Goal: Transaction & Acquisition: Purchase product/service

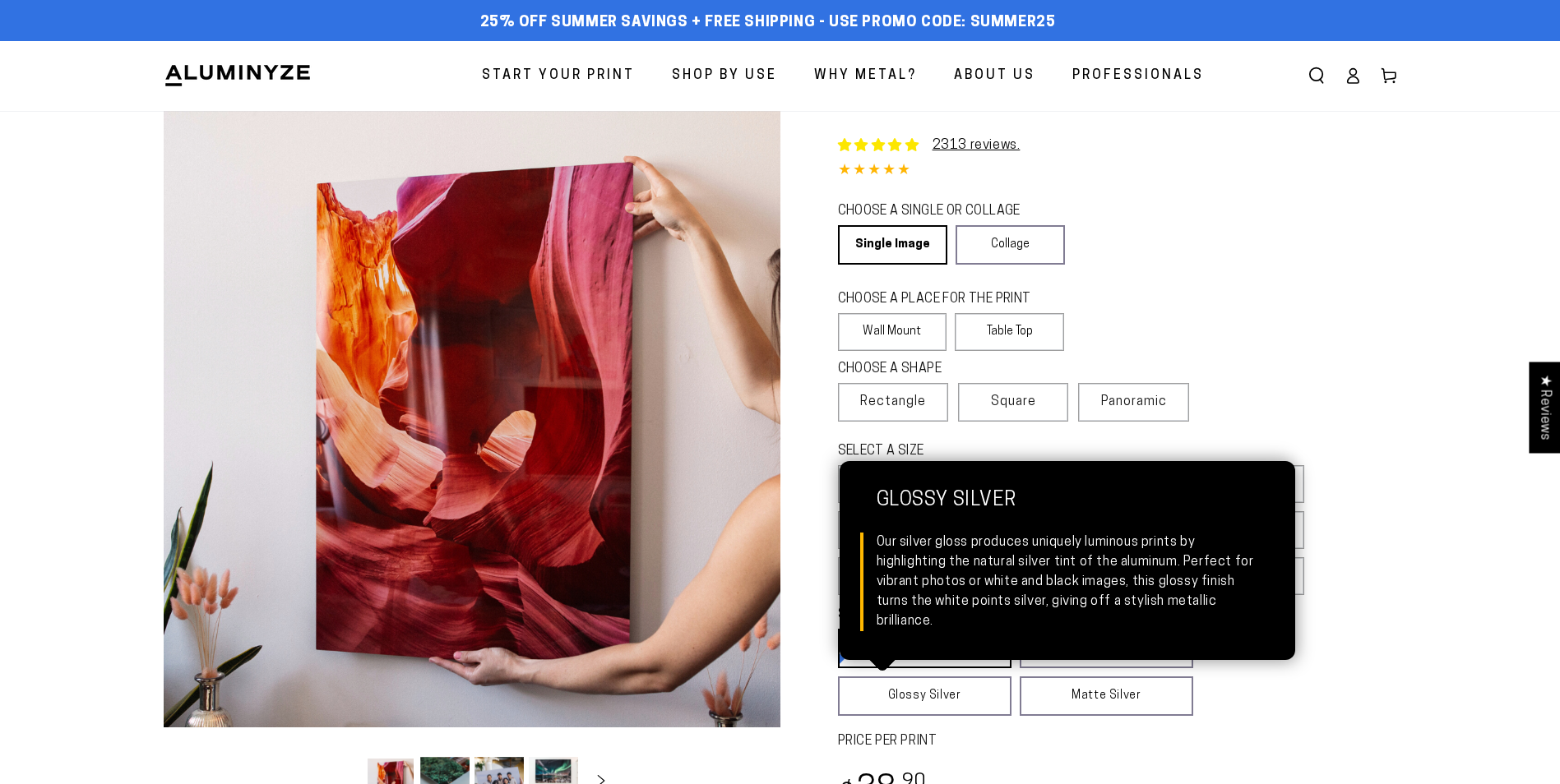
select select "**********"
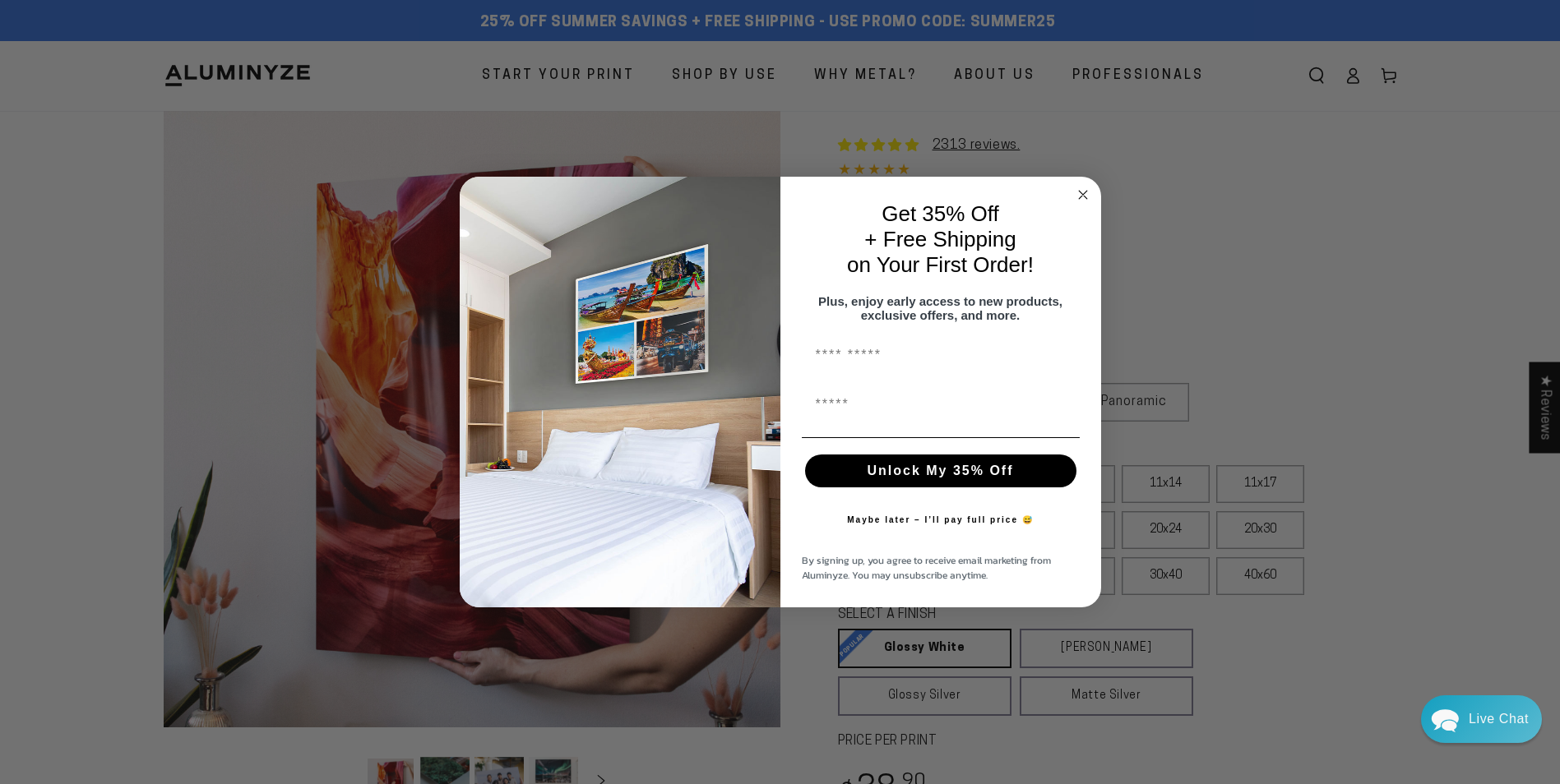
click at [1081, 187] on circle "Close dialog" at bounding box center [1082, 196] width 19 height 19
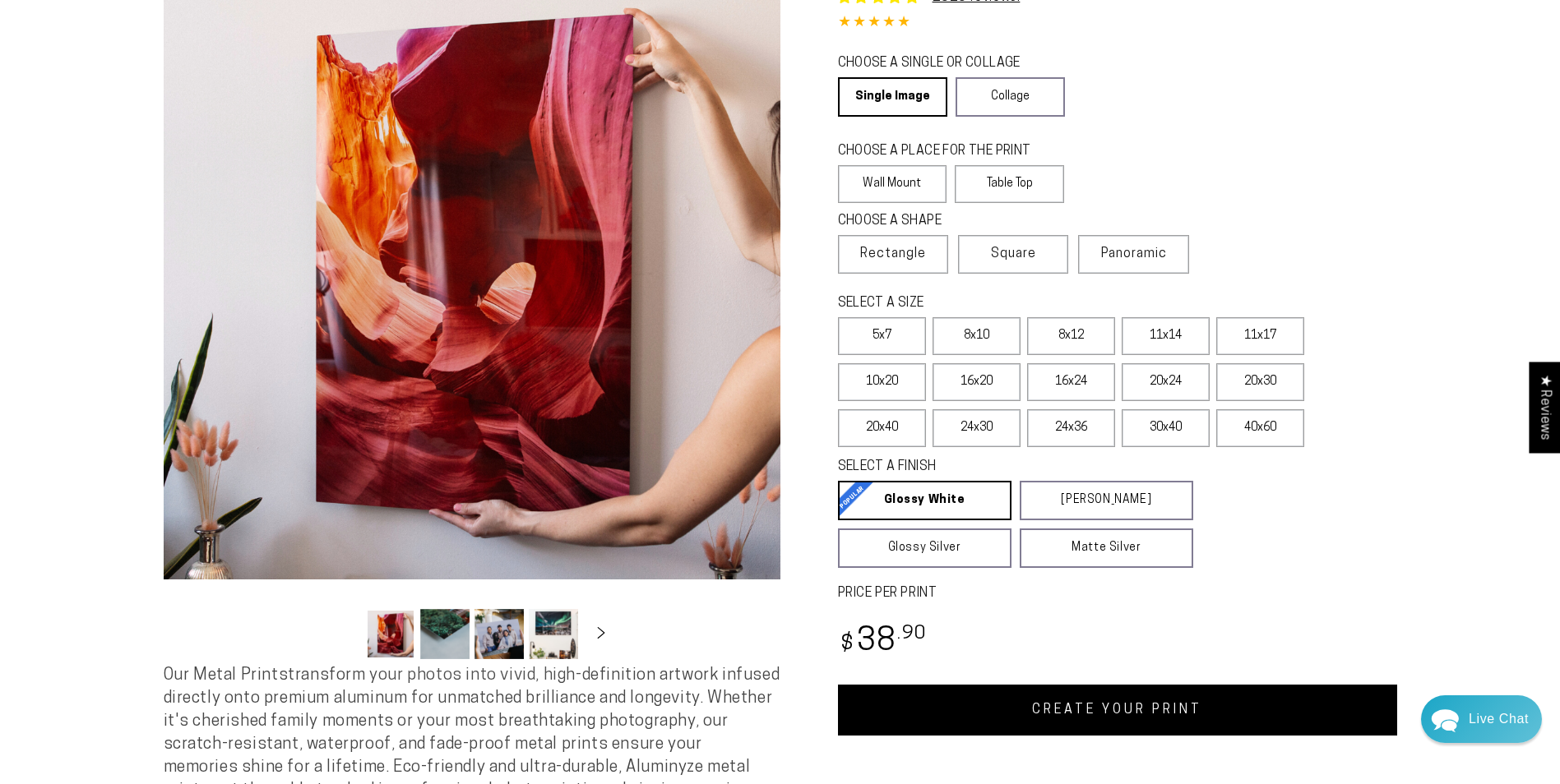
scroll to position [164, 0]
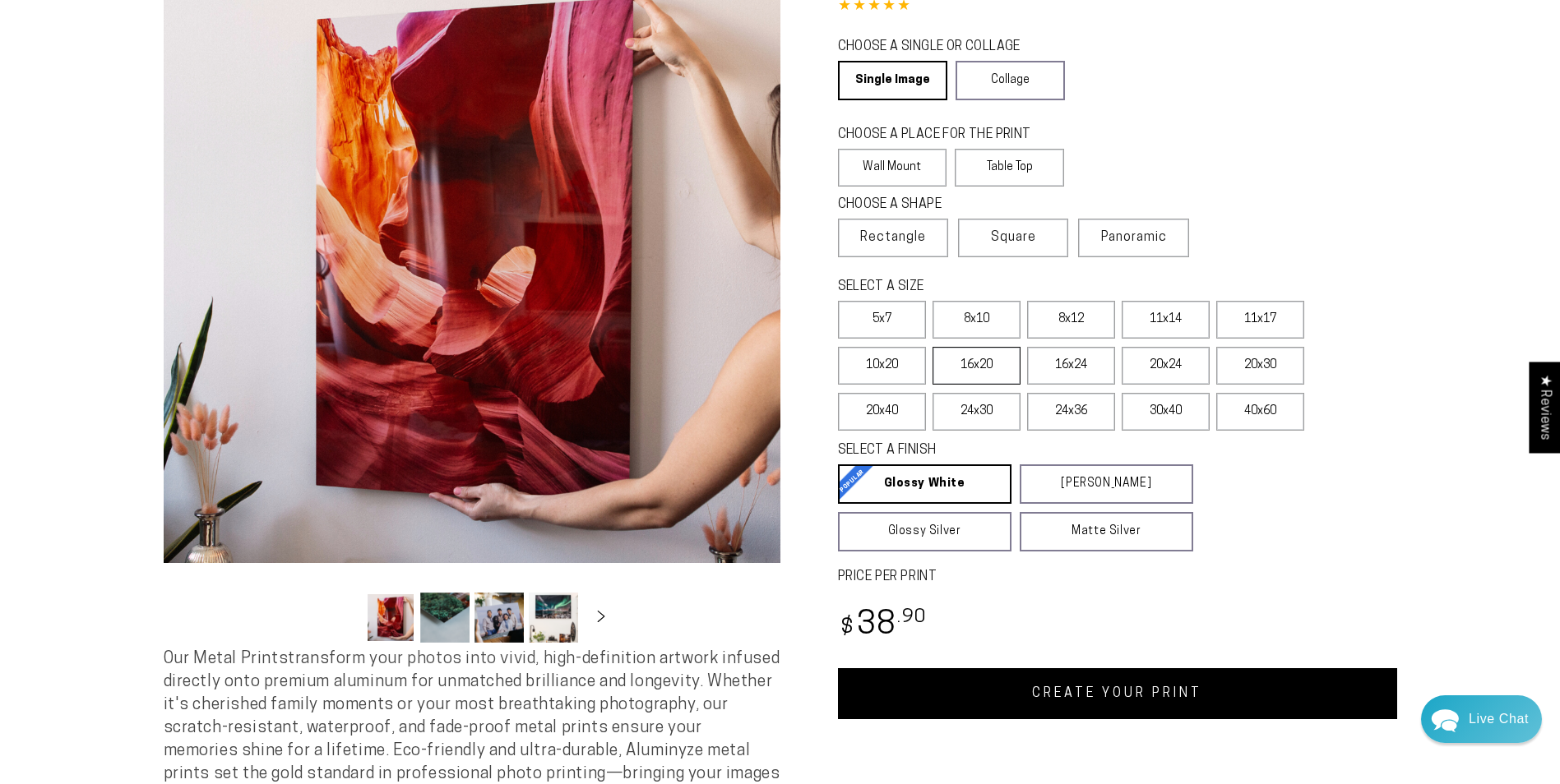
click at [971, 361] on label "16x20" at bounding box center [976, 365] width 88 height 38
click at [1282, 410] on label "40x60" at bounding box center [1260, 411] width 88 height 38
click at [1163, 402] on label "30x40" at bounding box center [1165, 411] width 88 height 38
click at [1083, 404] on label "24x36" at bounding box center [1071, 411] width 88 height 38
click at [1169, 314] on label "11x14" at bounding box center [1165, 319] width 88 height 38
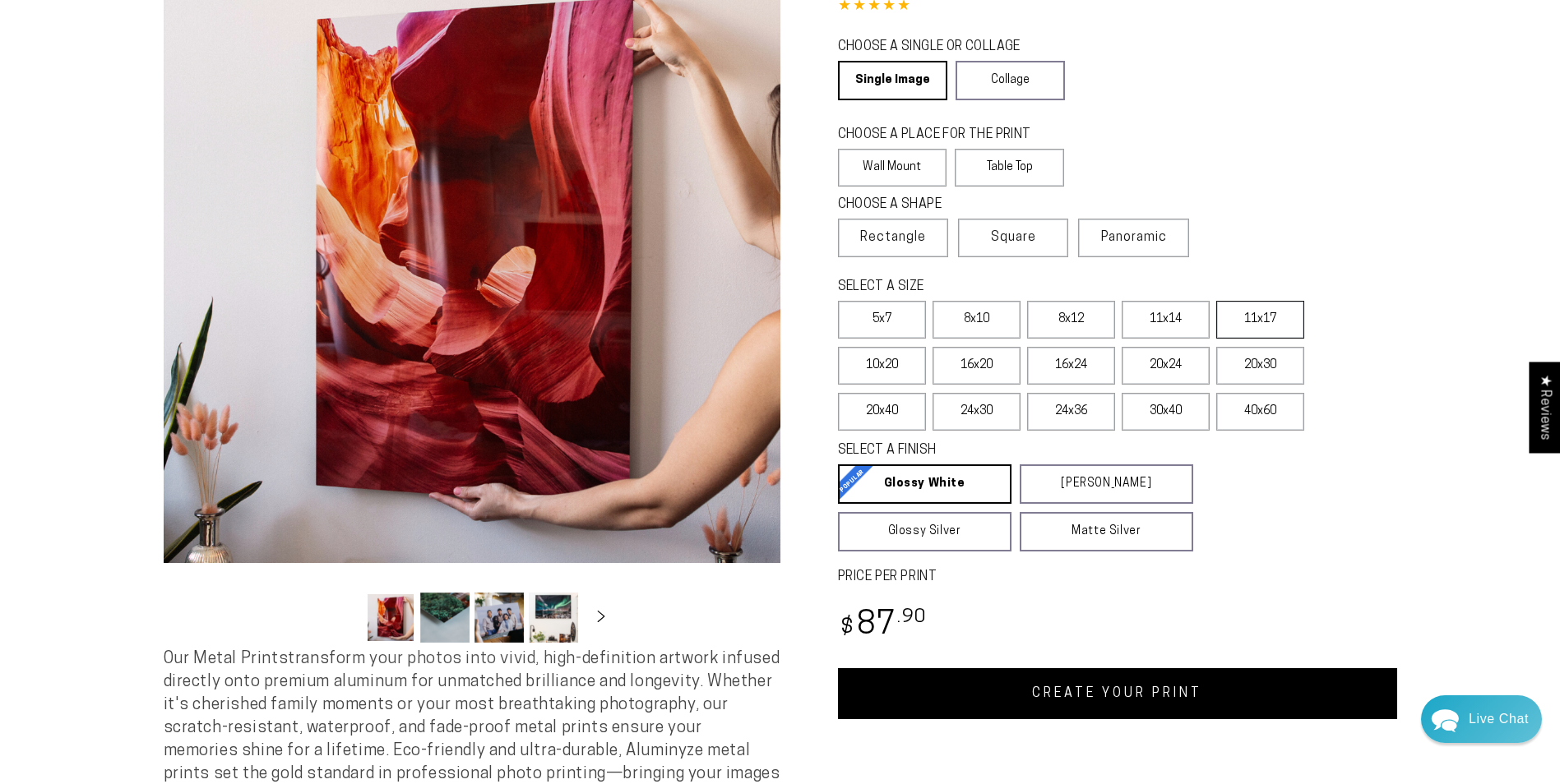
click at [1254, 320] on label "11x17" at bounding box center [1260, 319] width 88 height 38
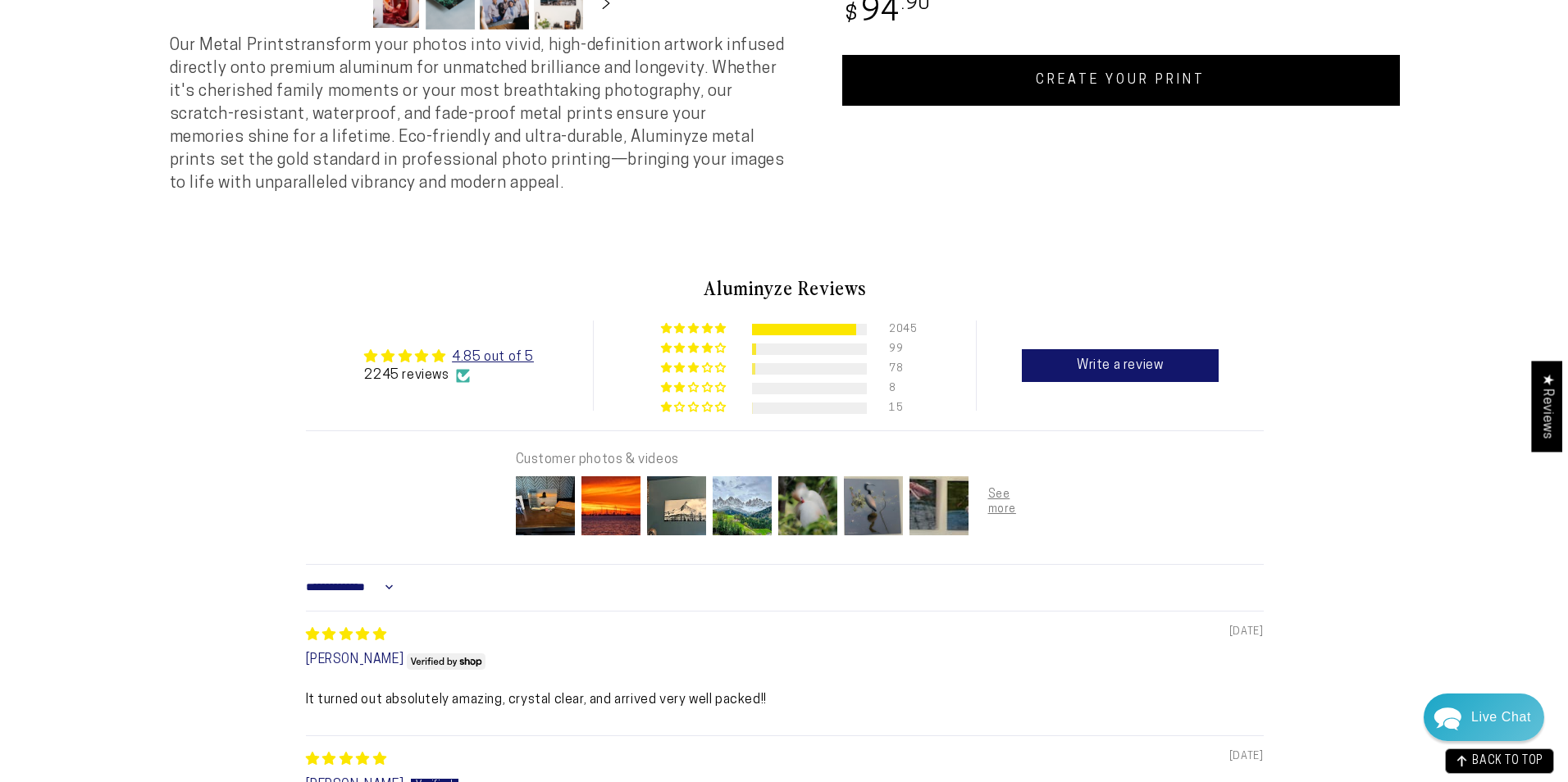
scroll to position [820, 0]
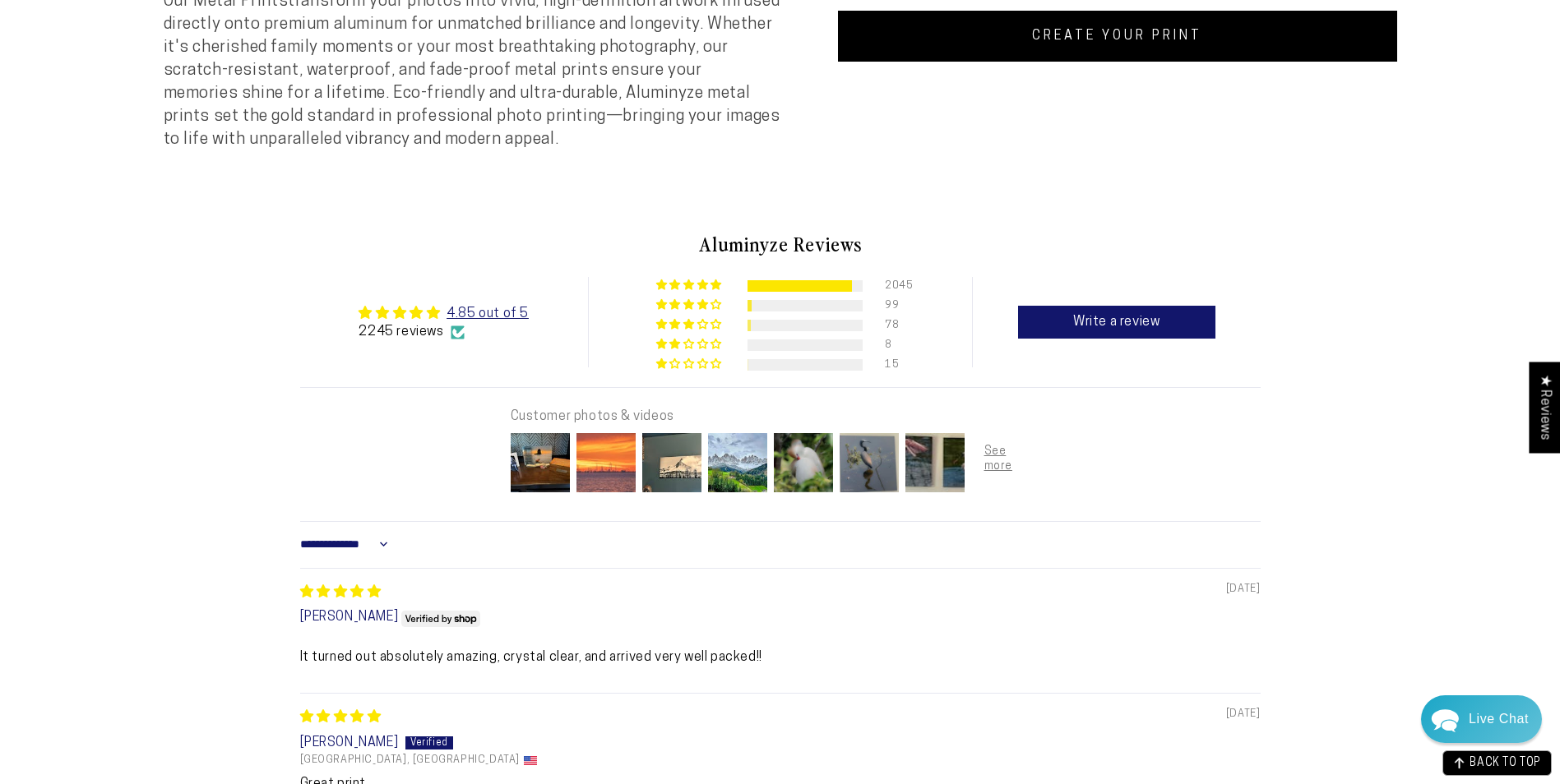
click at [593, 451] on img at bounding box center [606, 463] width 66 height 66
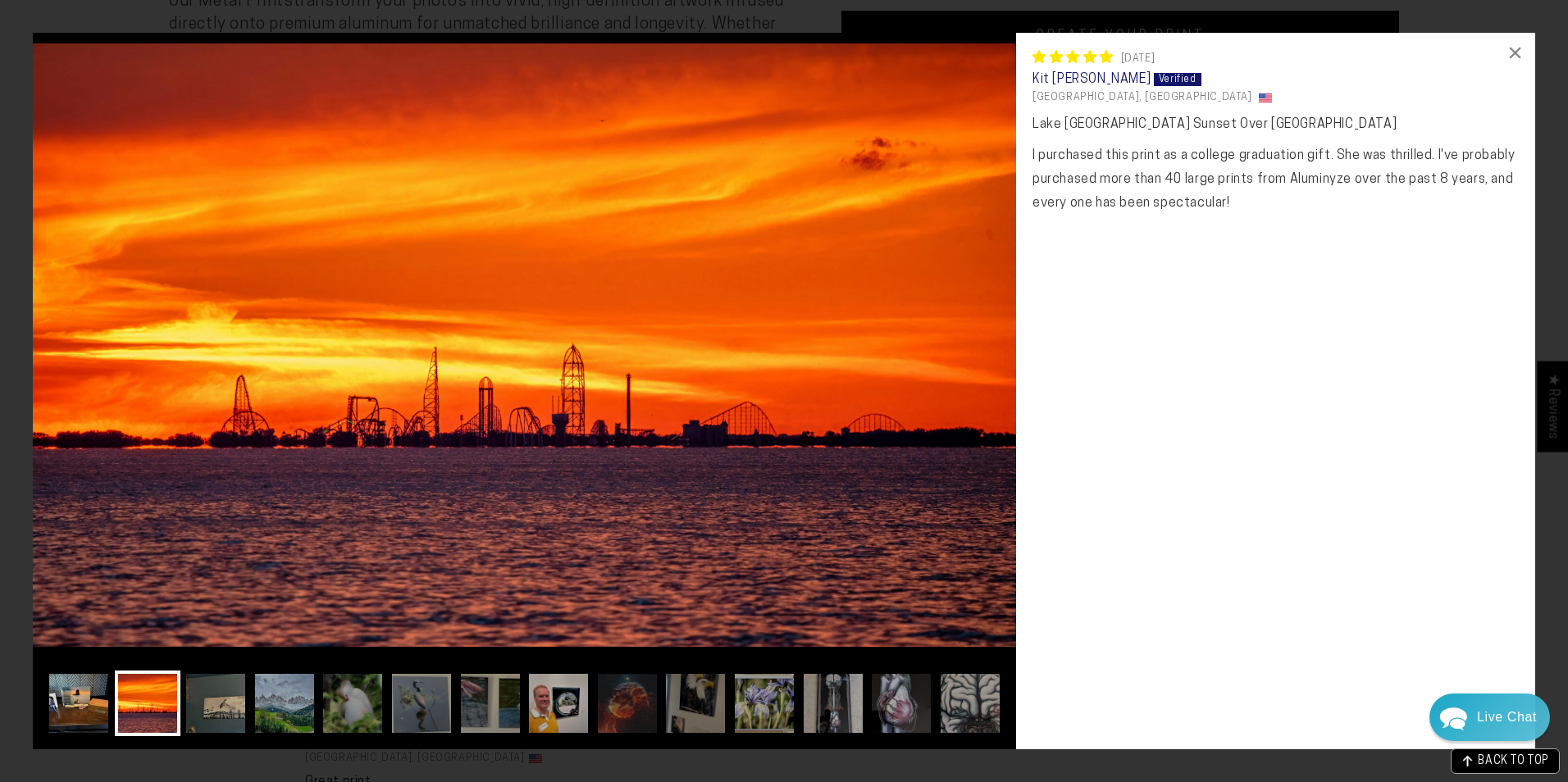
click at [86, 692] on img at bounding box center [79, 703] width 65 height 65
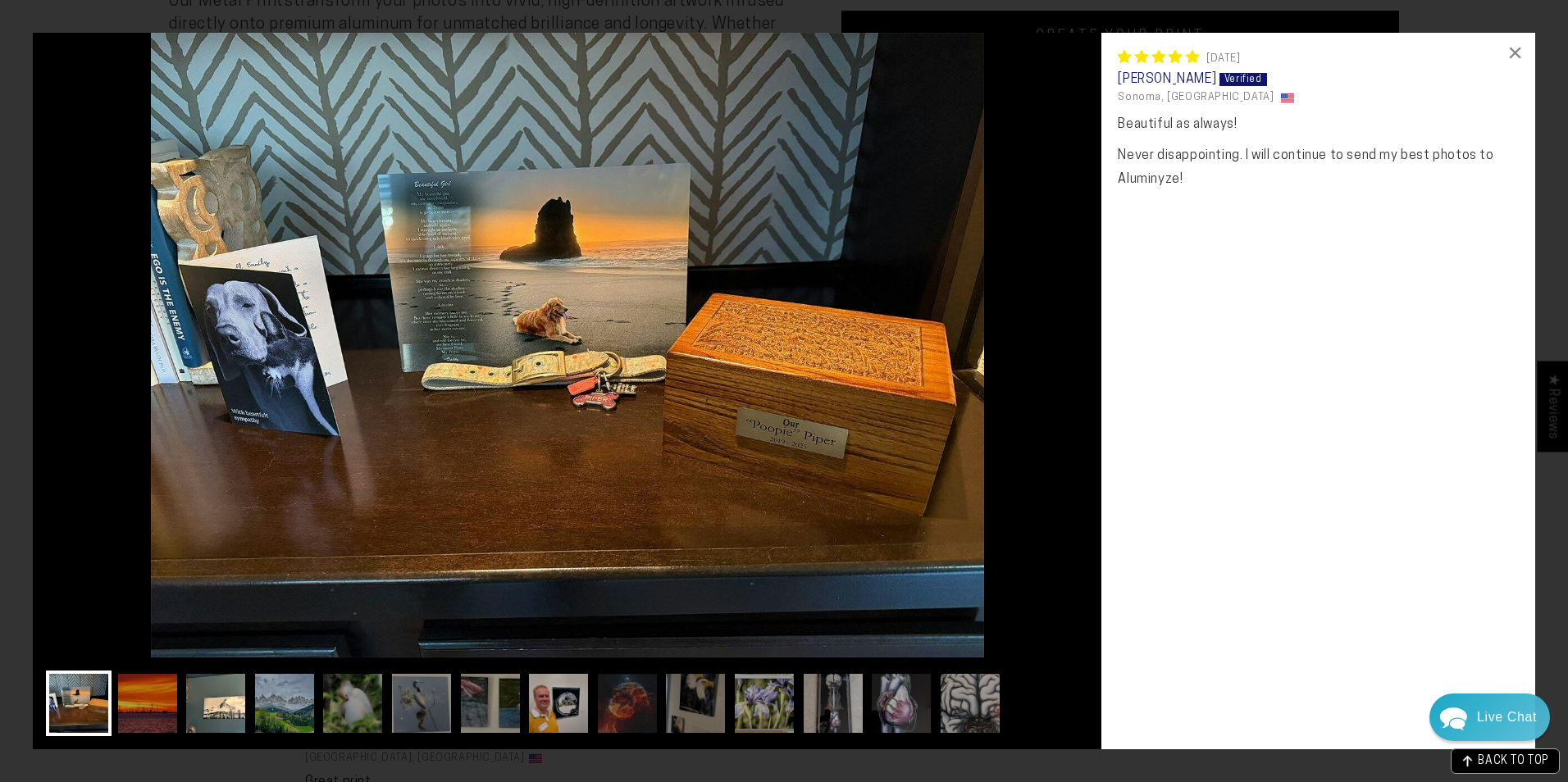
click at [215, 704] on img at bounding box center [215, 703] width 65 height 65
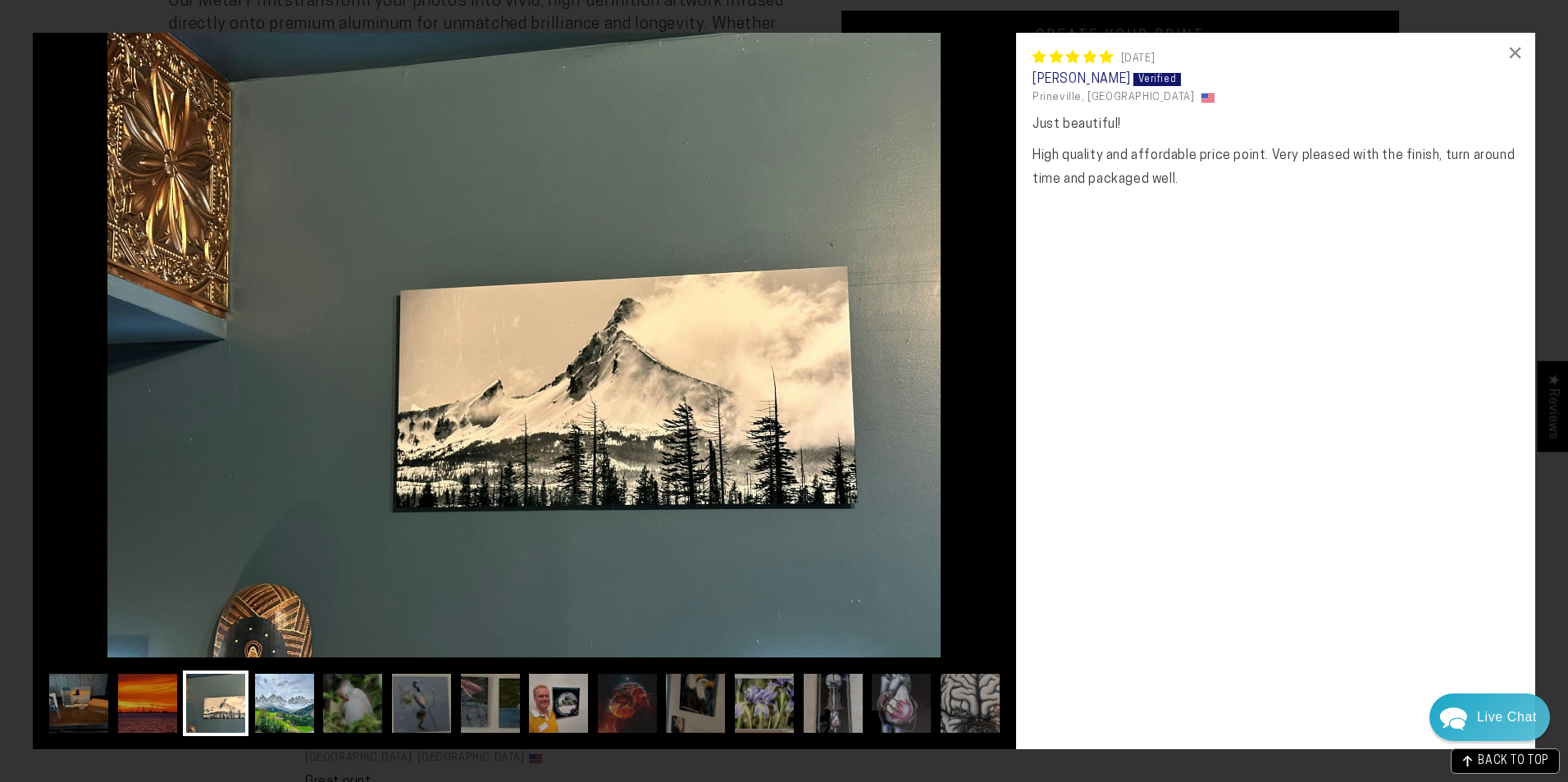
click at [275, 694] on img at bounding box center [285, 703] width 65 height 65
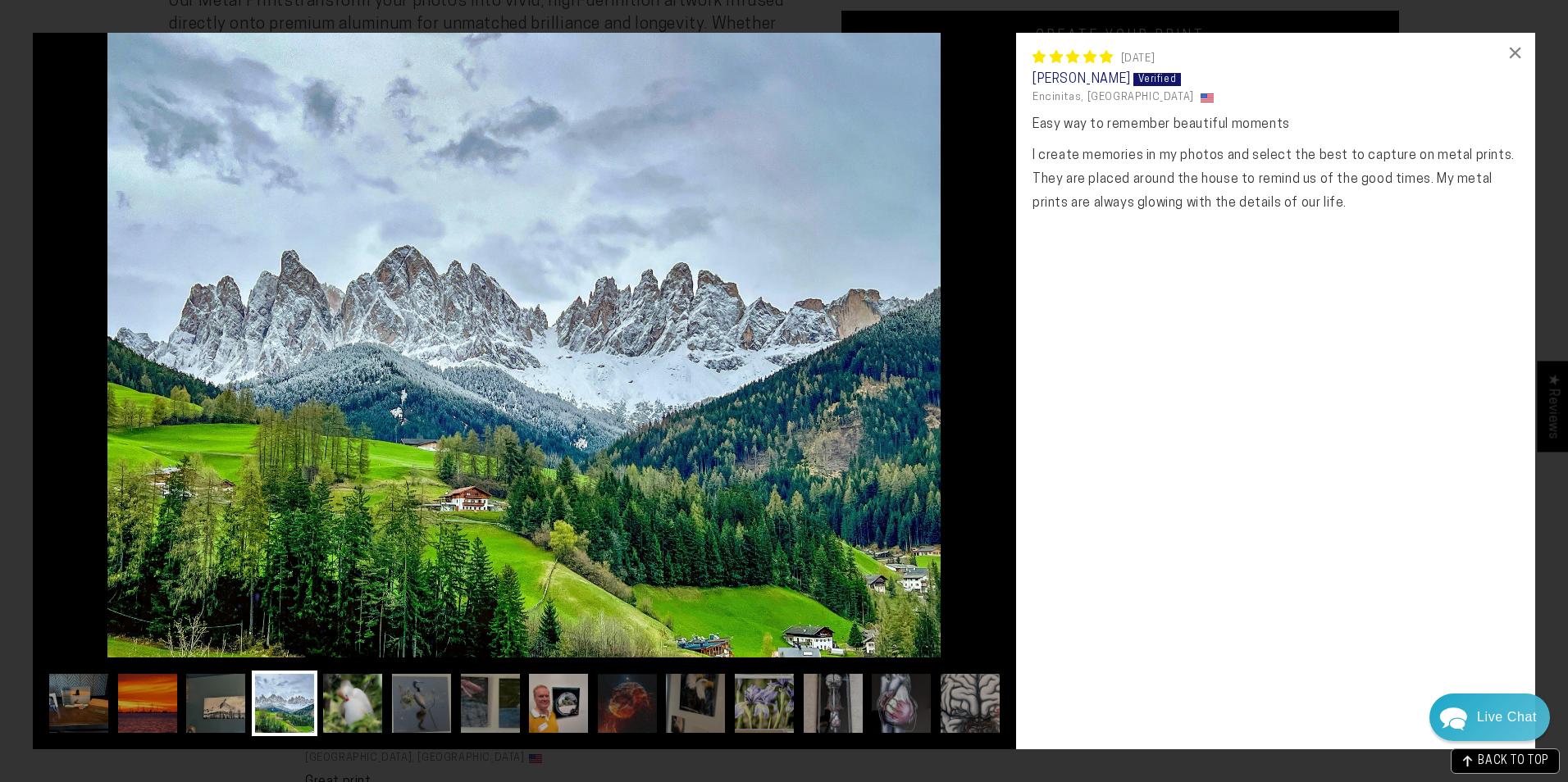
click at [348, 702] on img at bounding box center [352, 703] width 65 height 65
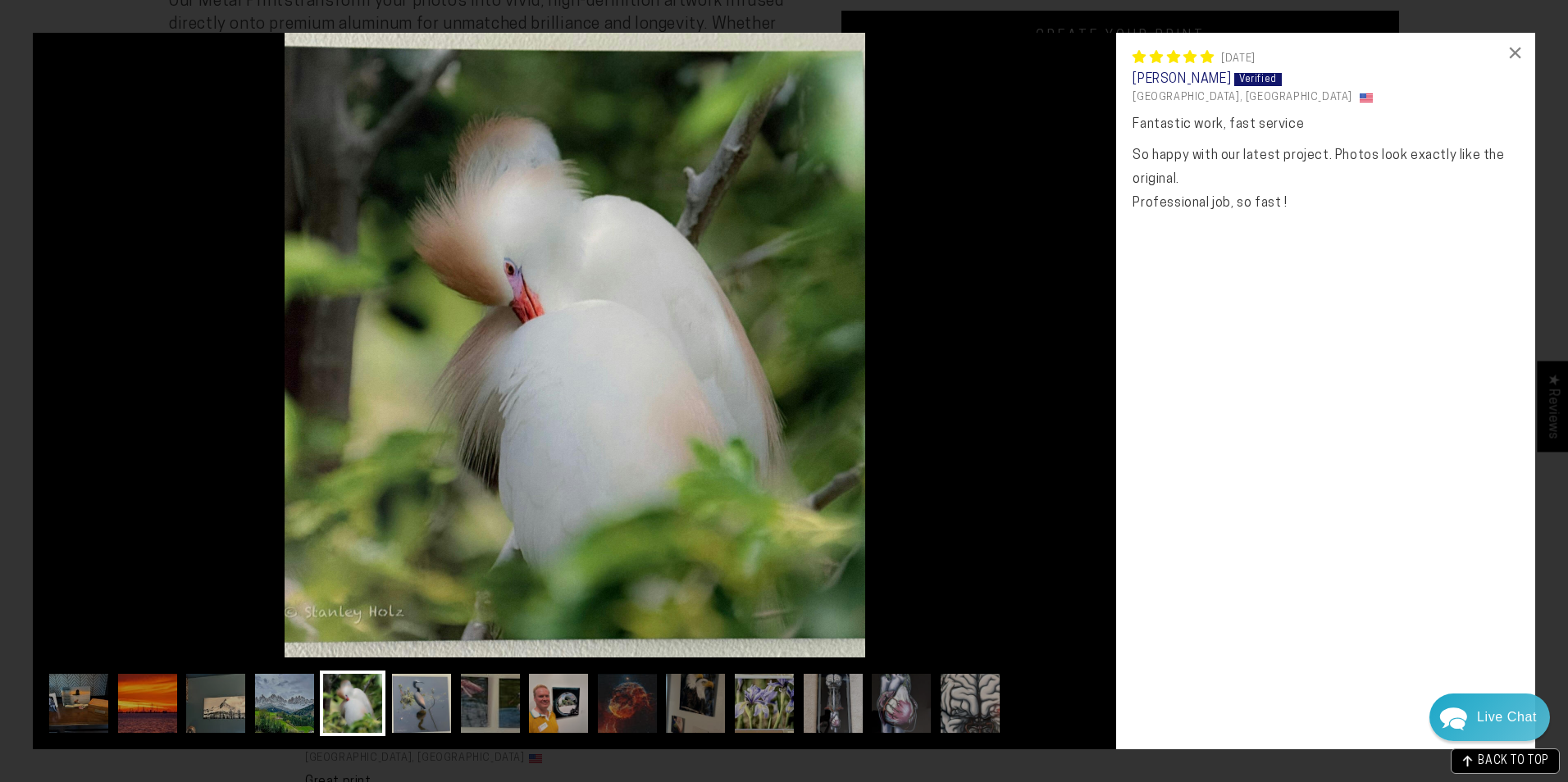
click at [417, 698] on img at bounding box center [421, 703] width 65 height 65
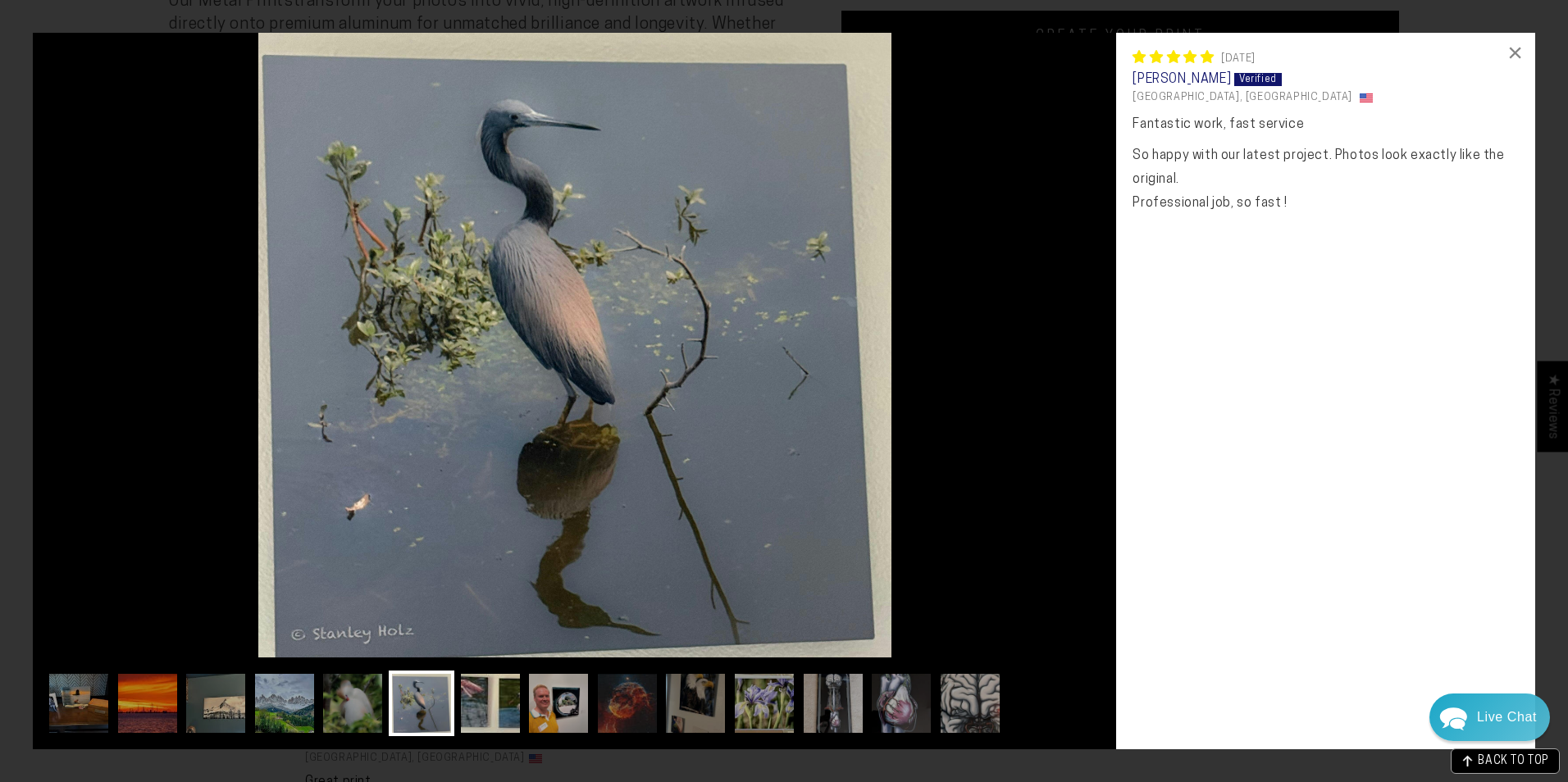
click at [493, 695] on img at bounding box center [491, 703] width 65 height 65
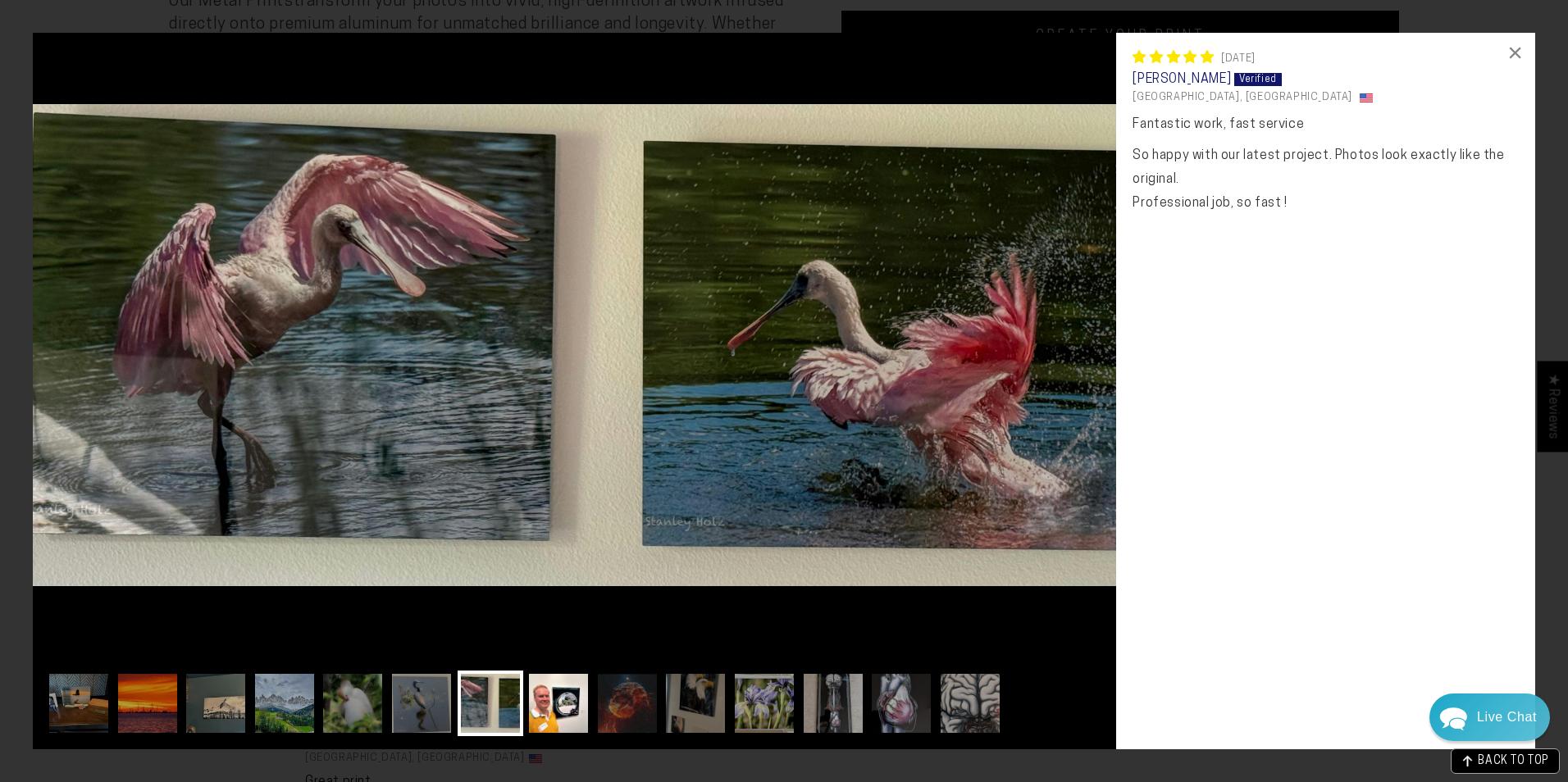
click at [560, 705] on img at bounding box center [558, 703] width 65 height 65
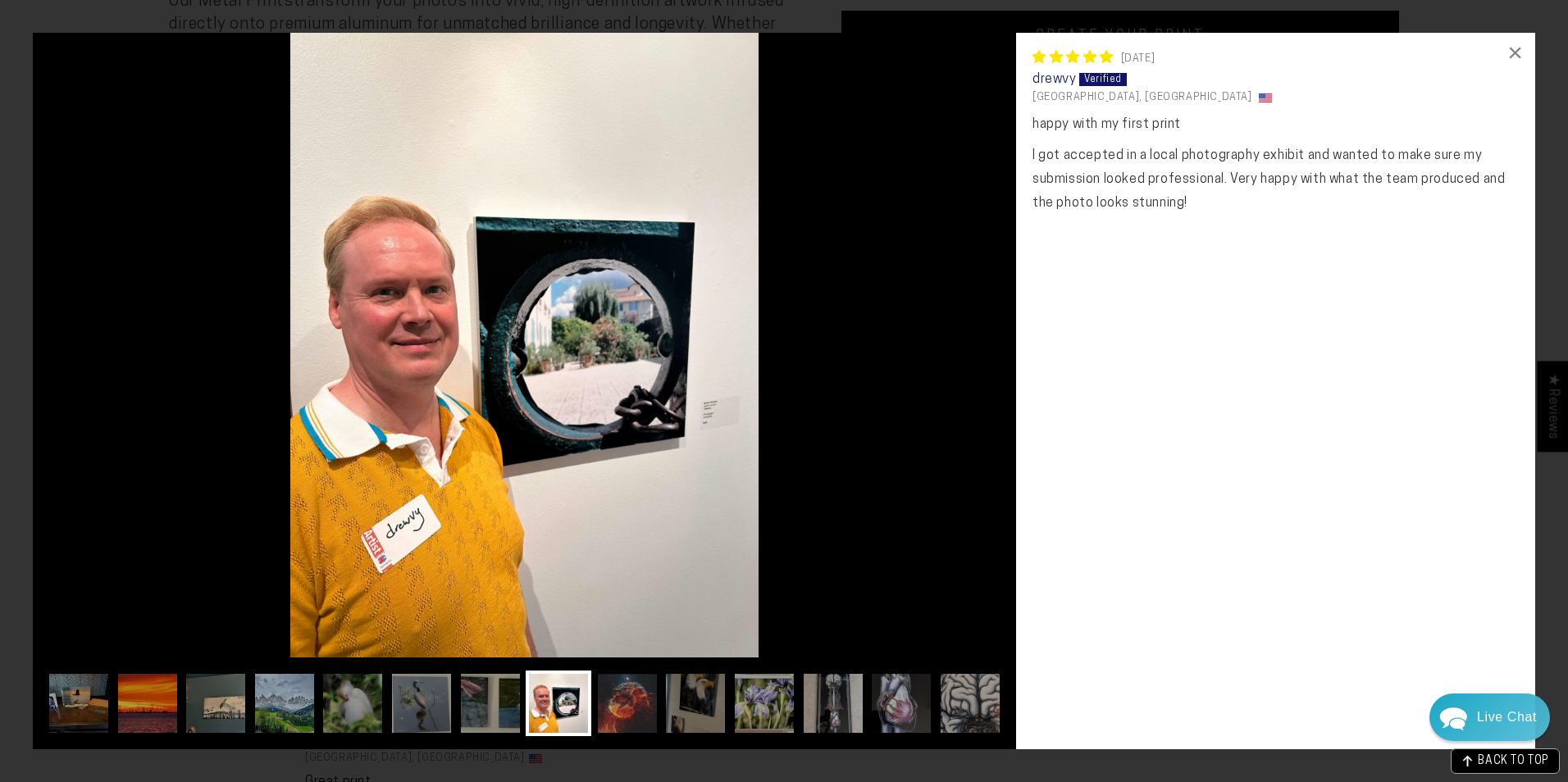
click at [631, 701] on img at bounding box center [627, 703] width 65 height 65
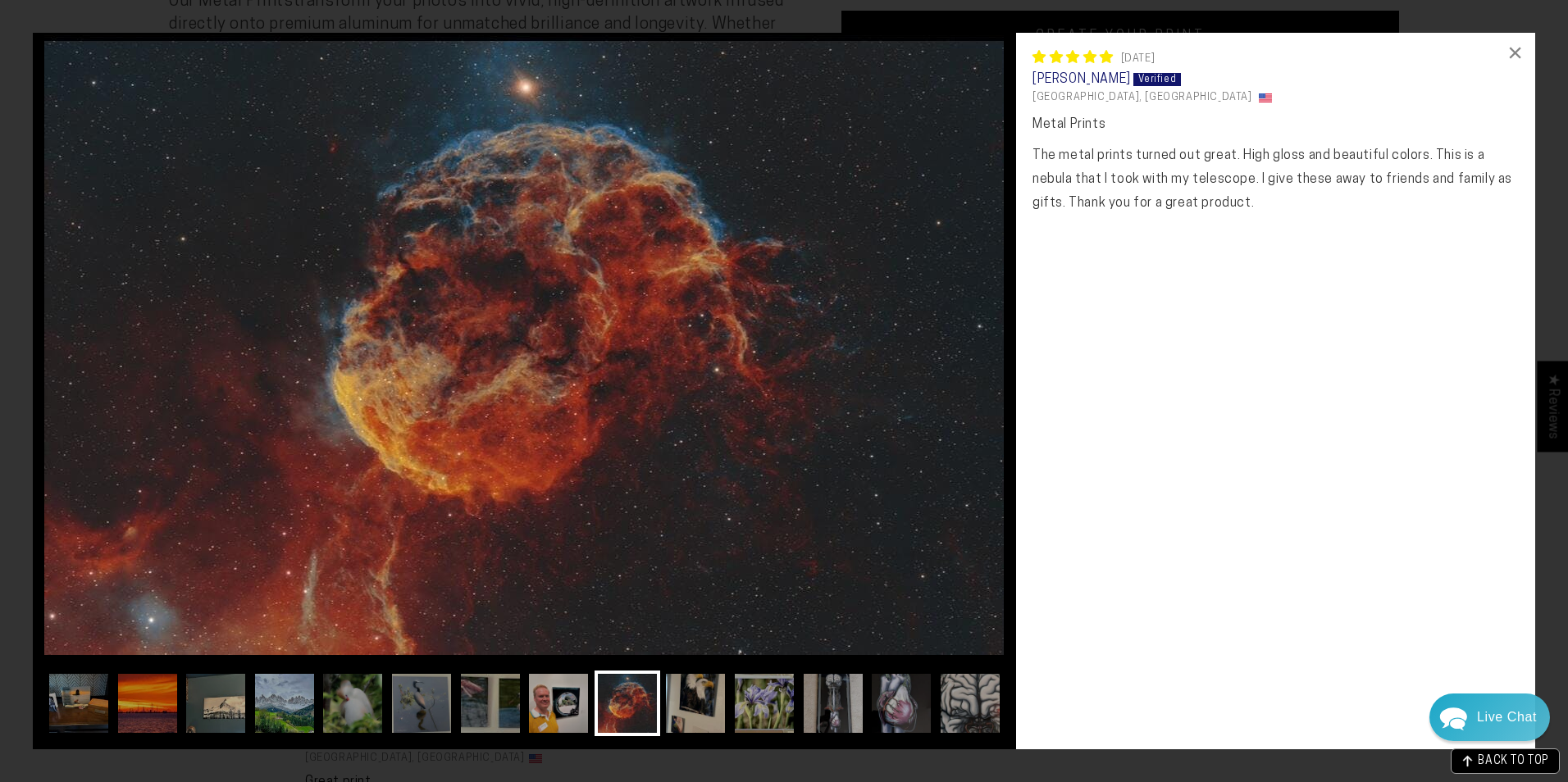
click at [708, 707] on img at bounding box center [695, 703] width 65 height 65
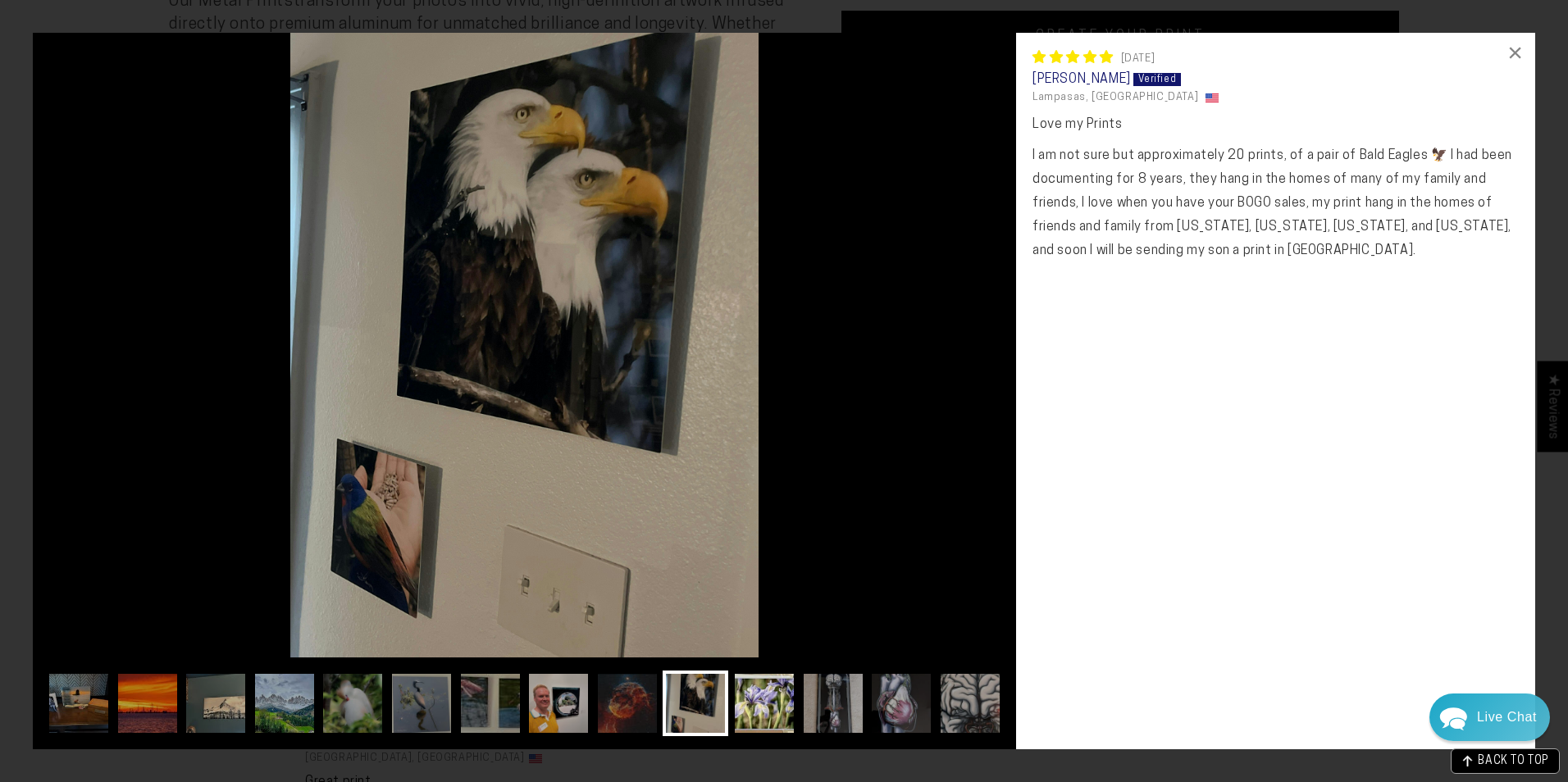
click at [760, 704] on img at bounding box center [764, 703] width 65 height 65
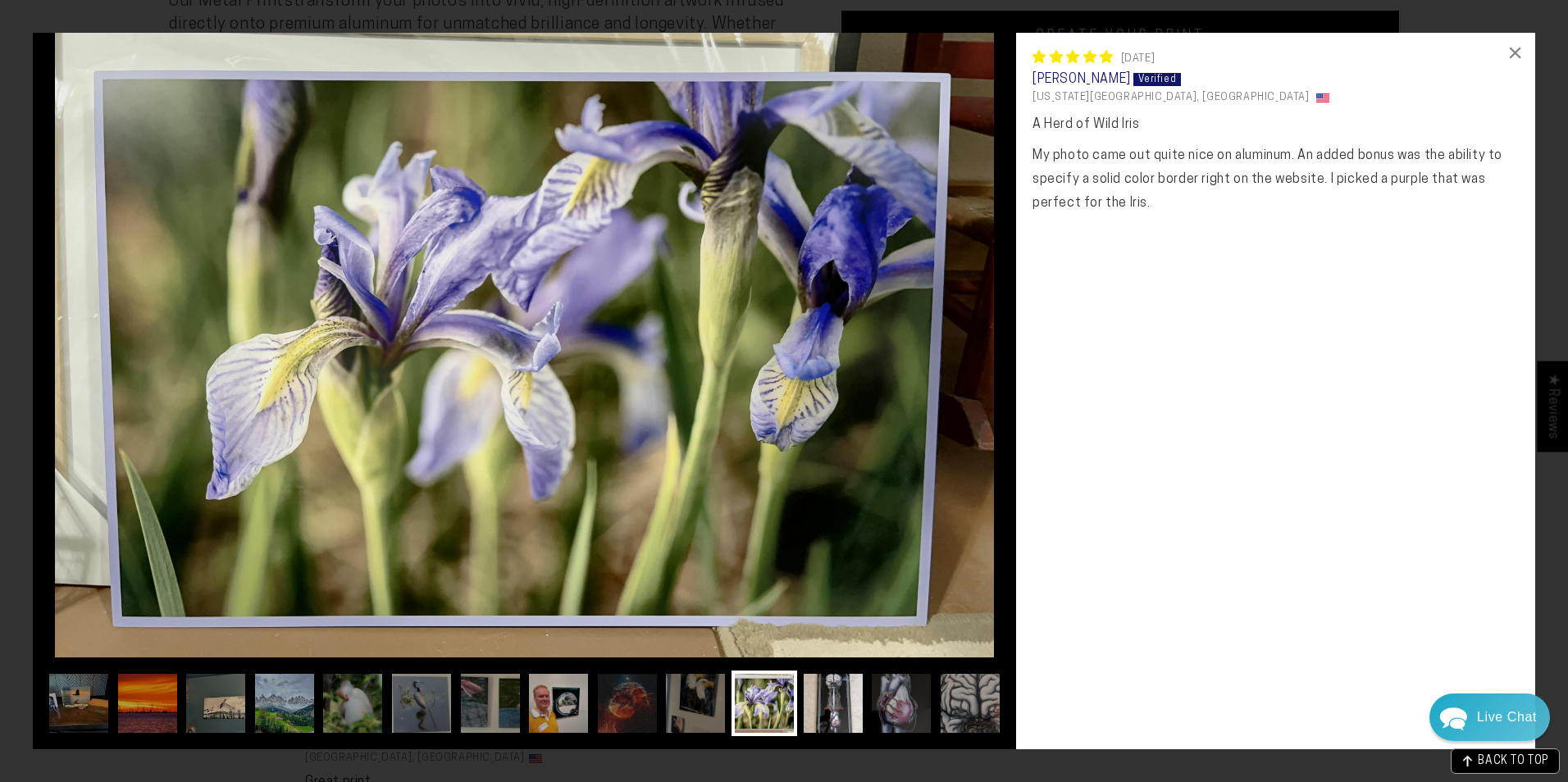
click at [832, 700] on img at bounding box center [833, 703] width 65 height 65
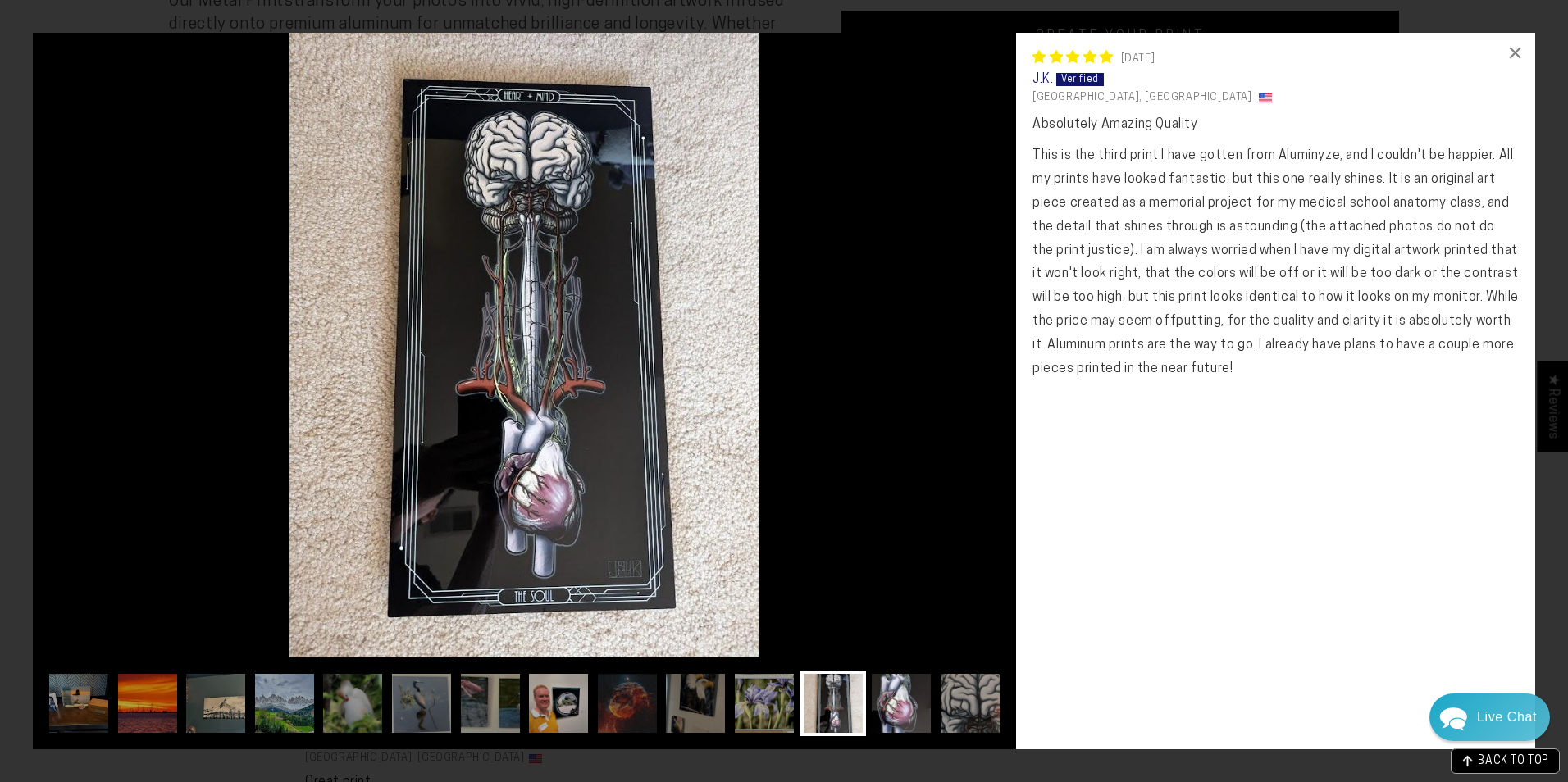
click at [884, 699] on img at bounding box center [901, 703] width 65 height 65
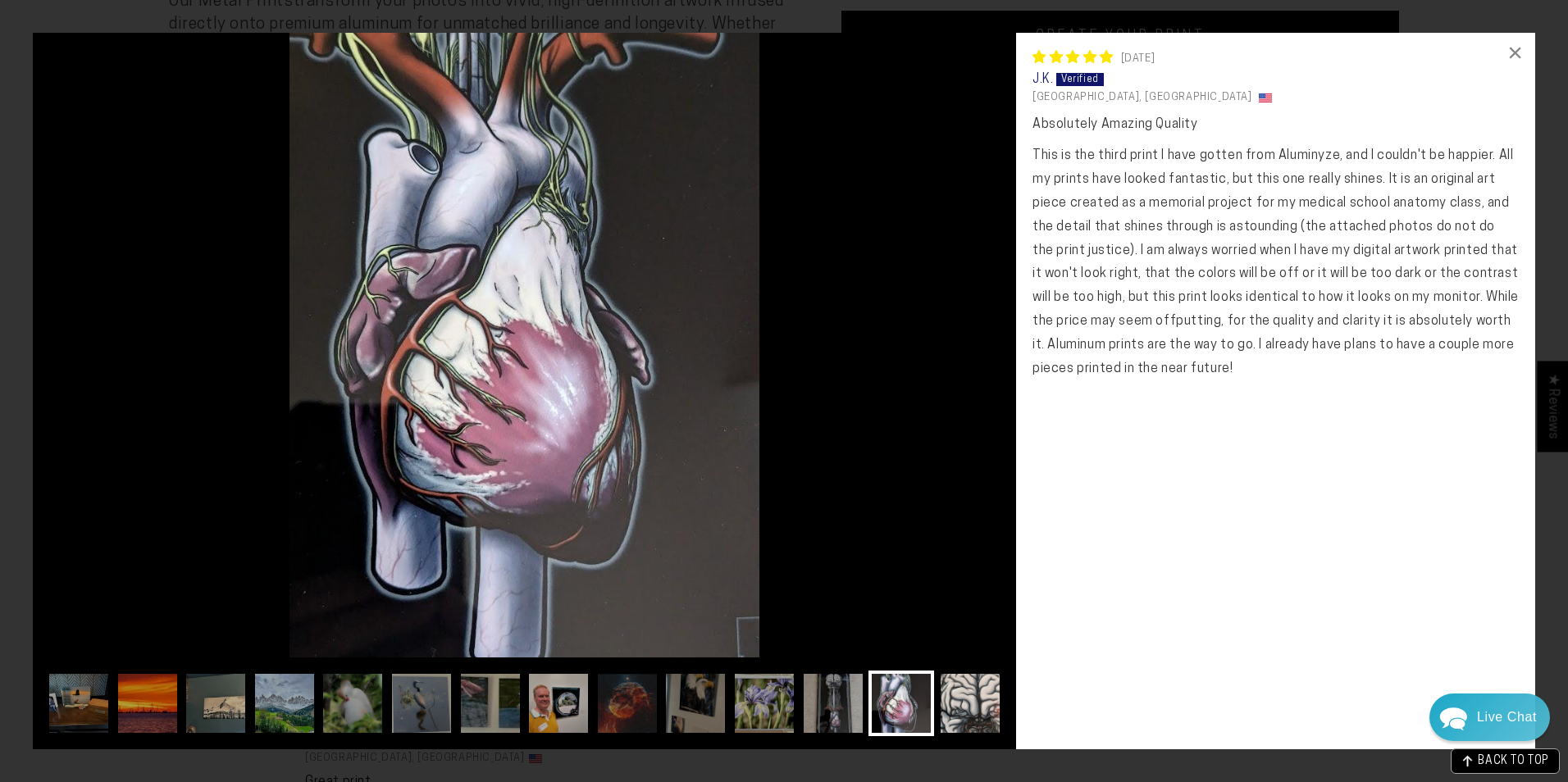
click at [961, 699] on img at bounding box center [970, 703] width 65 height 65
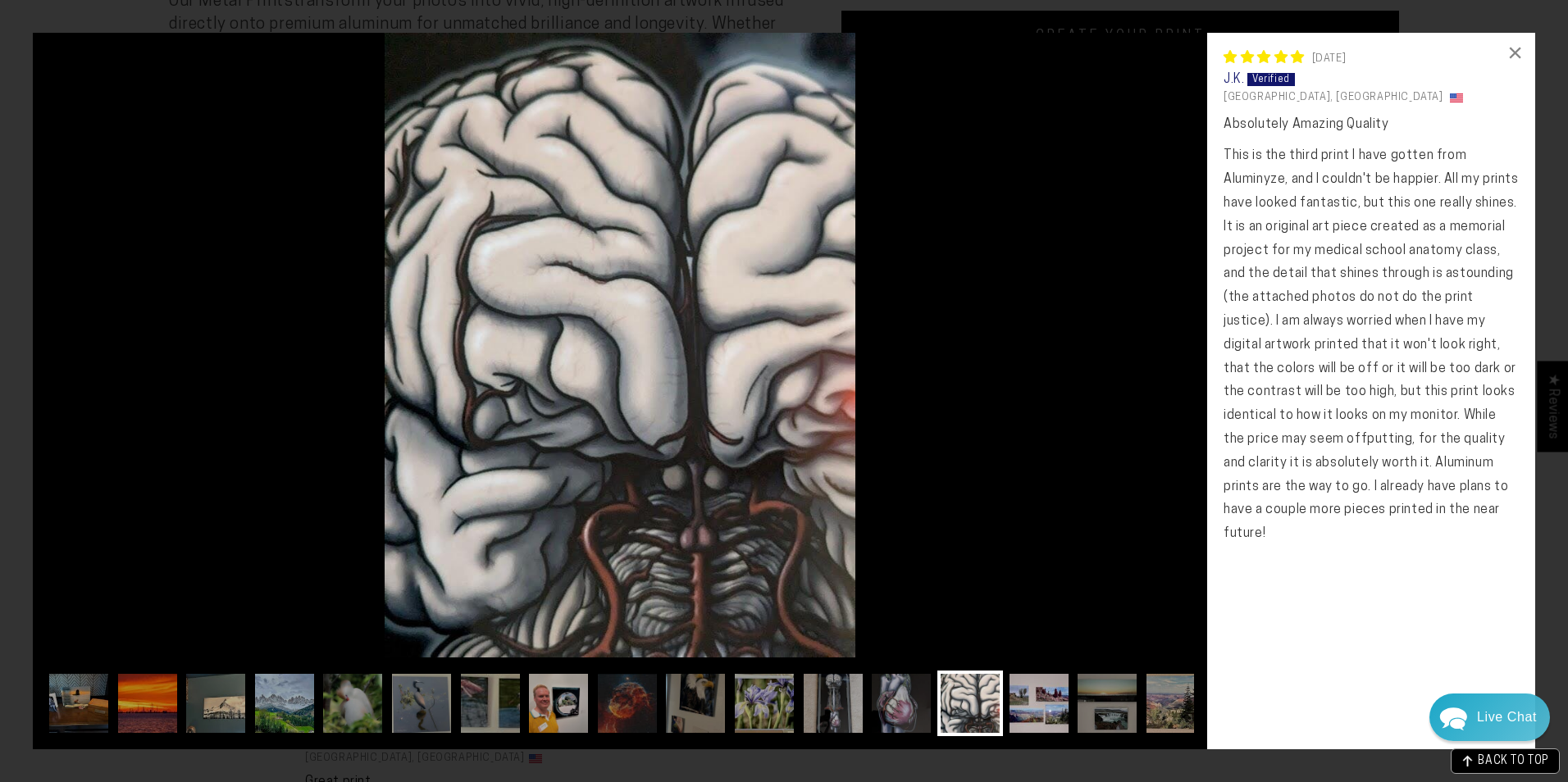
click at [1034, 697] on img at bounding box center [1039, 703] width 65 height 65
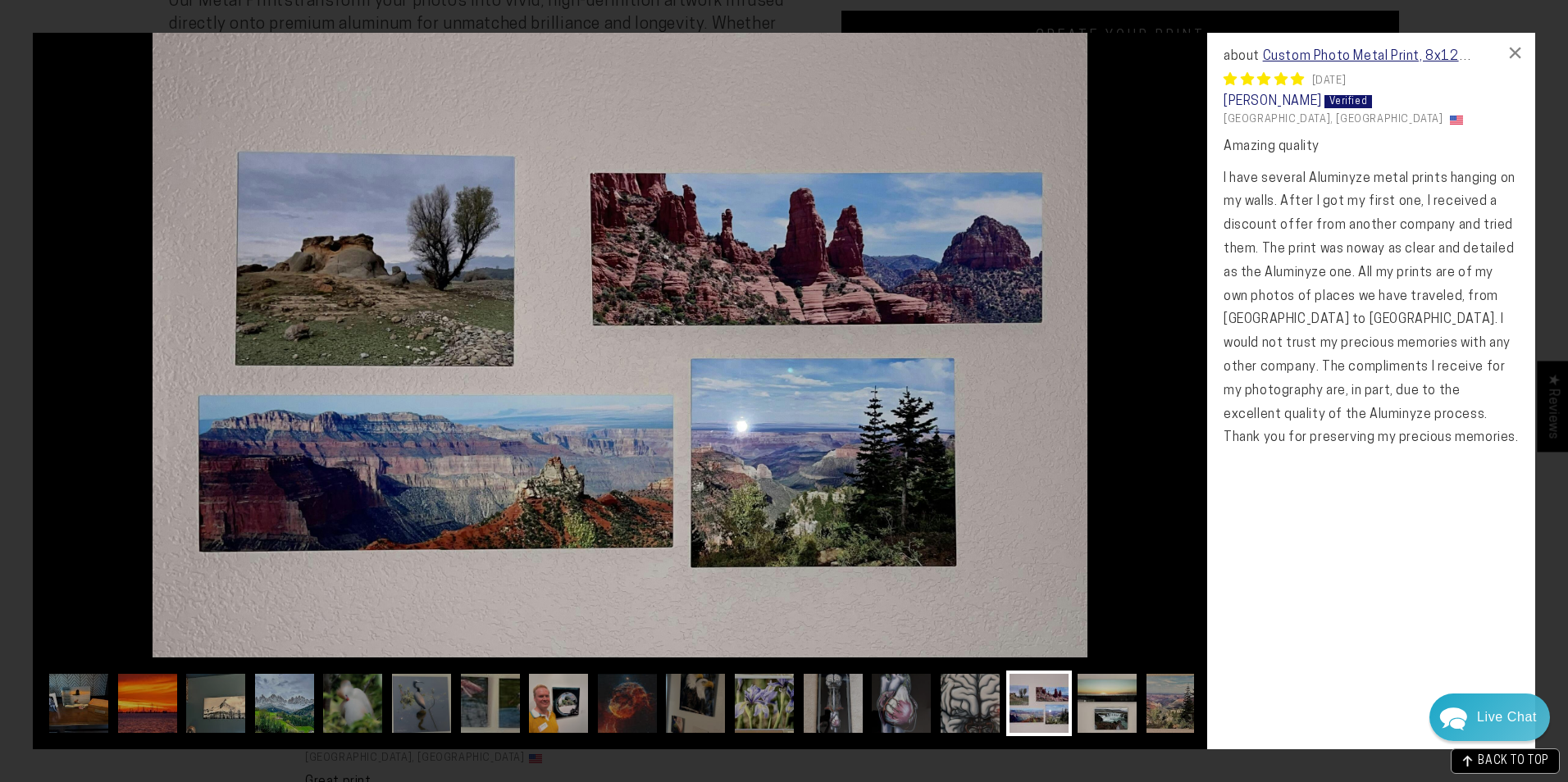
click at [1098, 697] on img at bounding box center [1107, 703] width 65 height 65
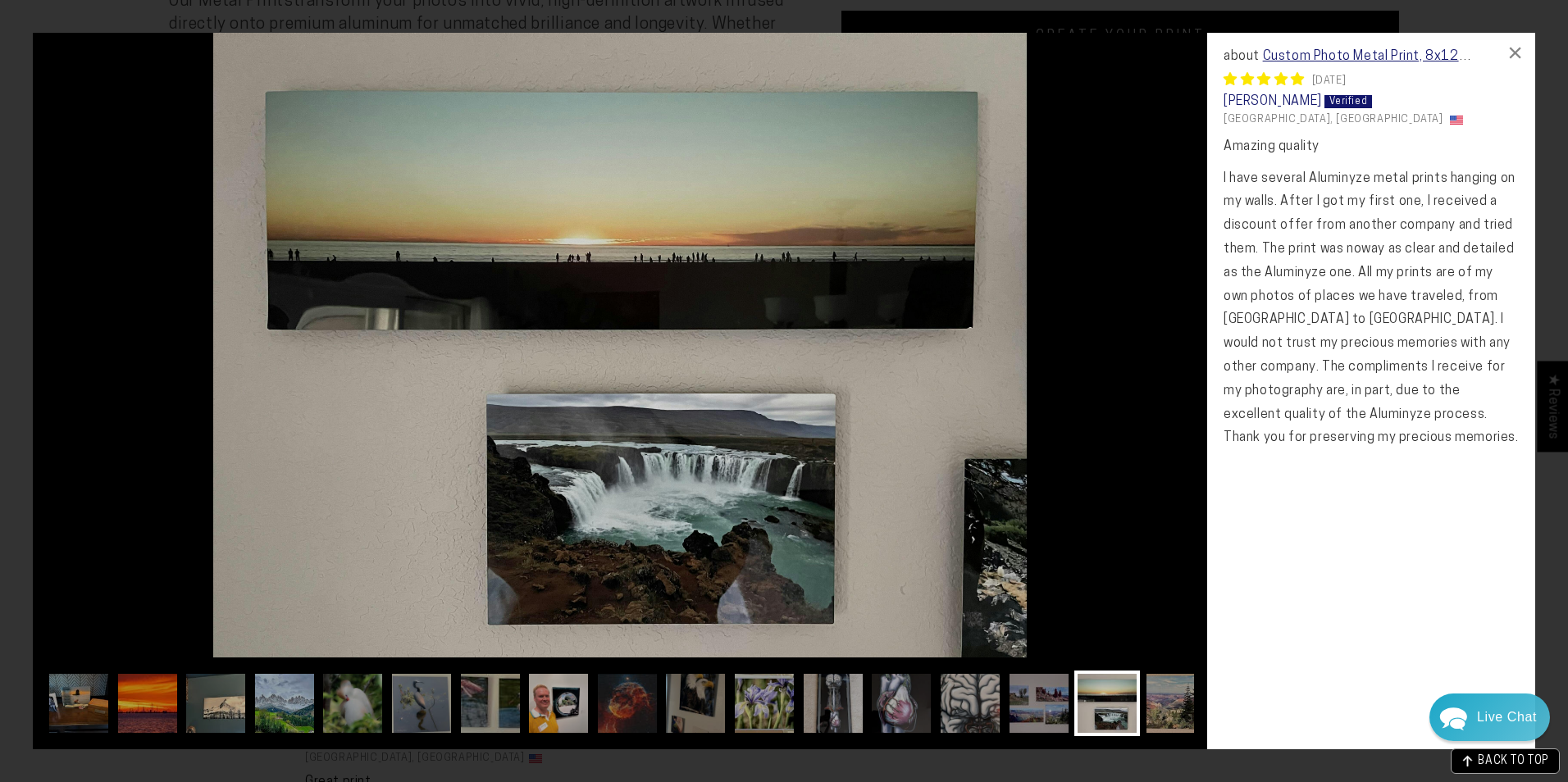
scroll to position [0, 33]
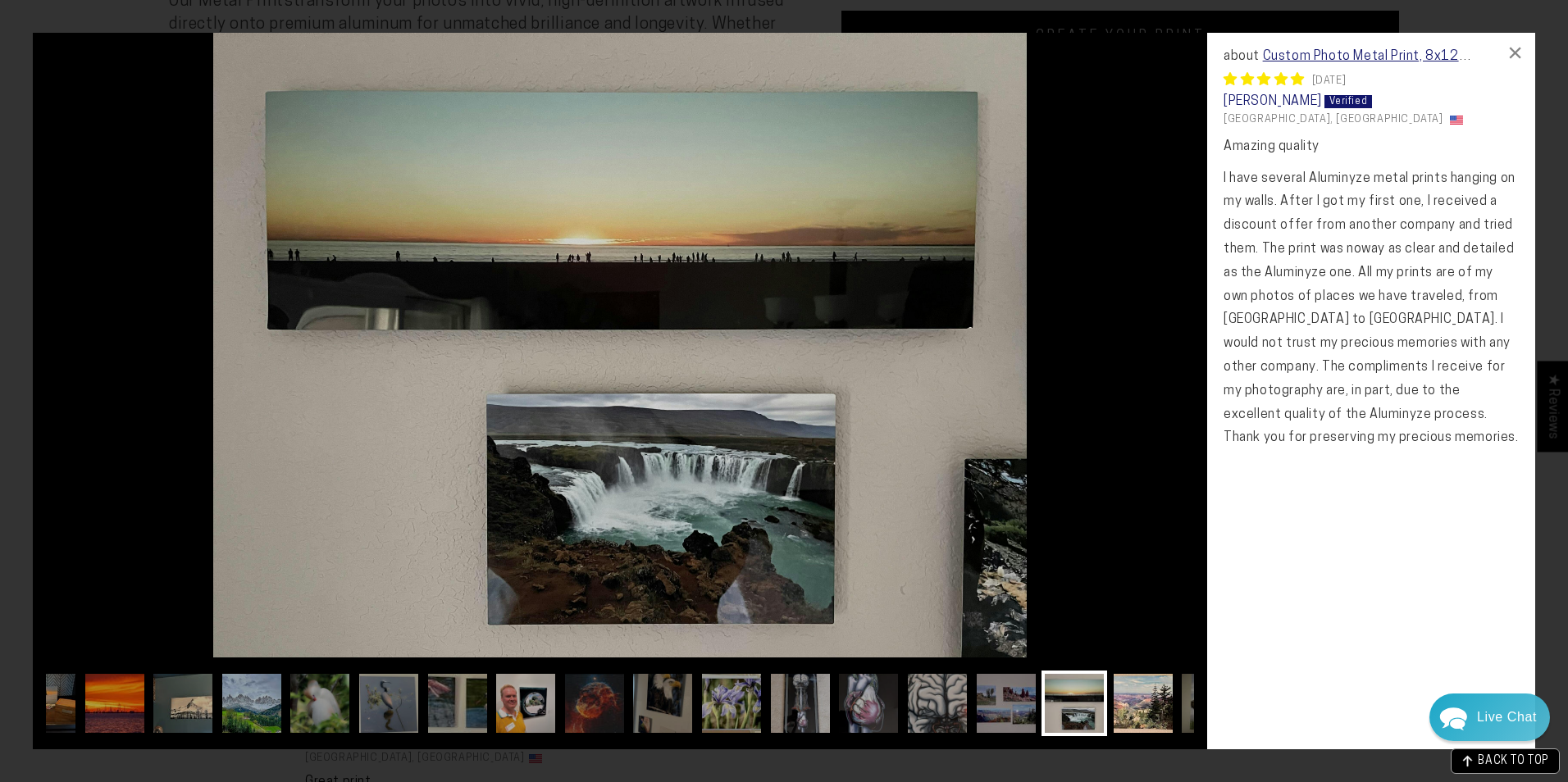
click at [1151, 704] on img at bounding box center [1143, 703] width 65 height 65
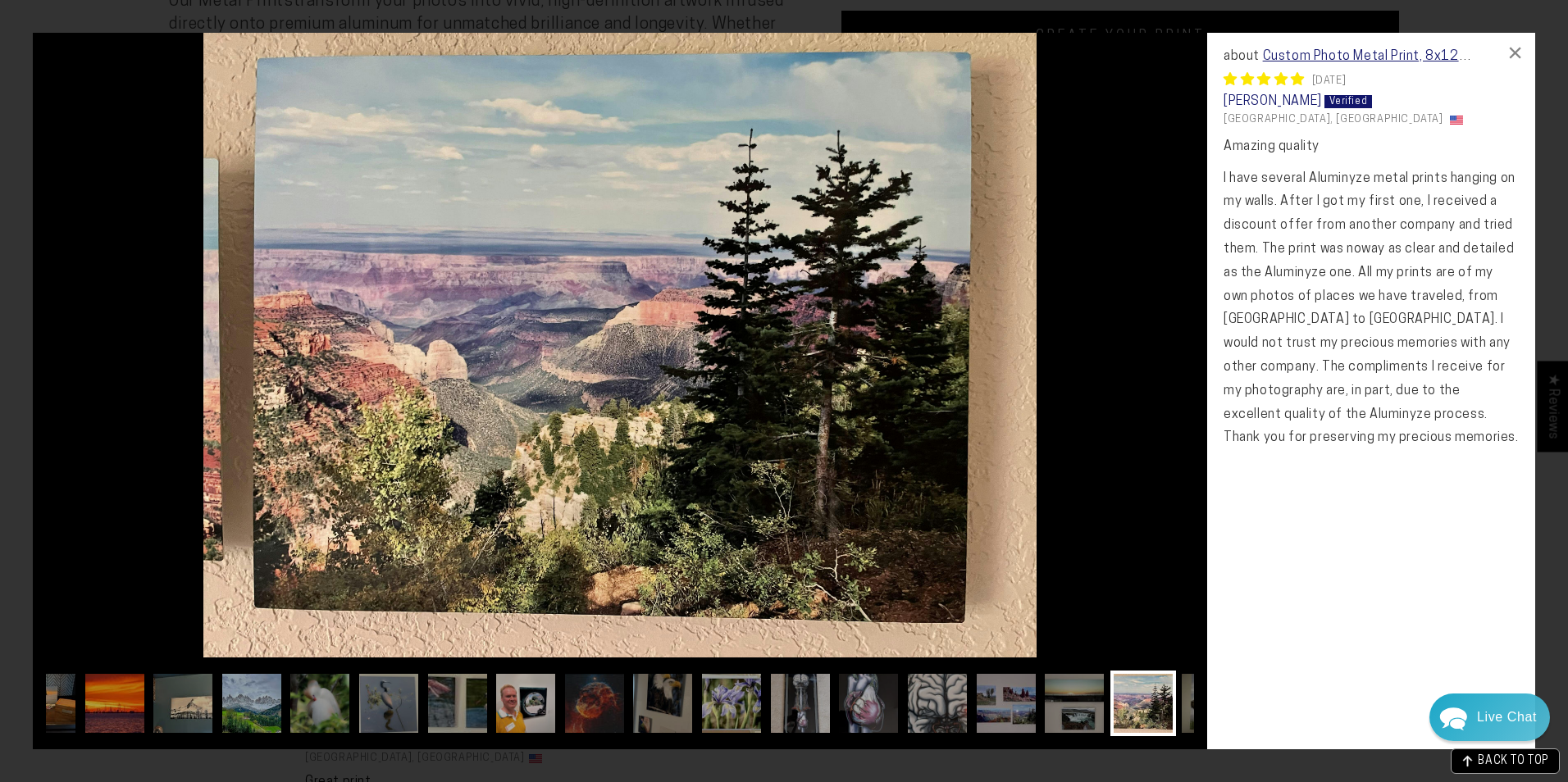
scroll to position [0, 98]
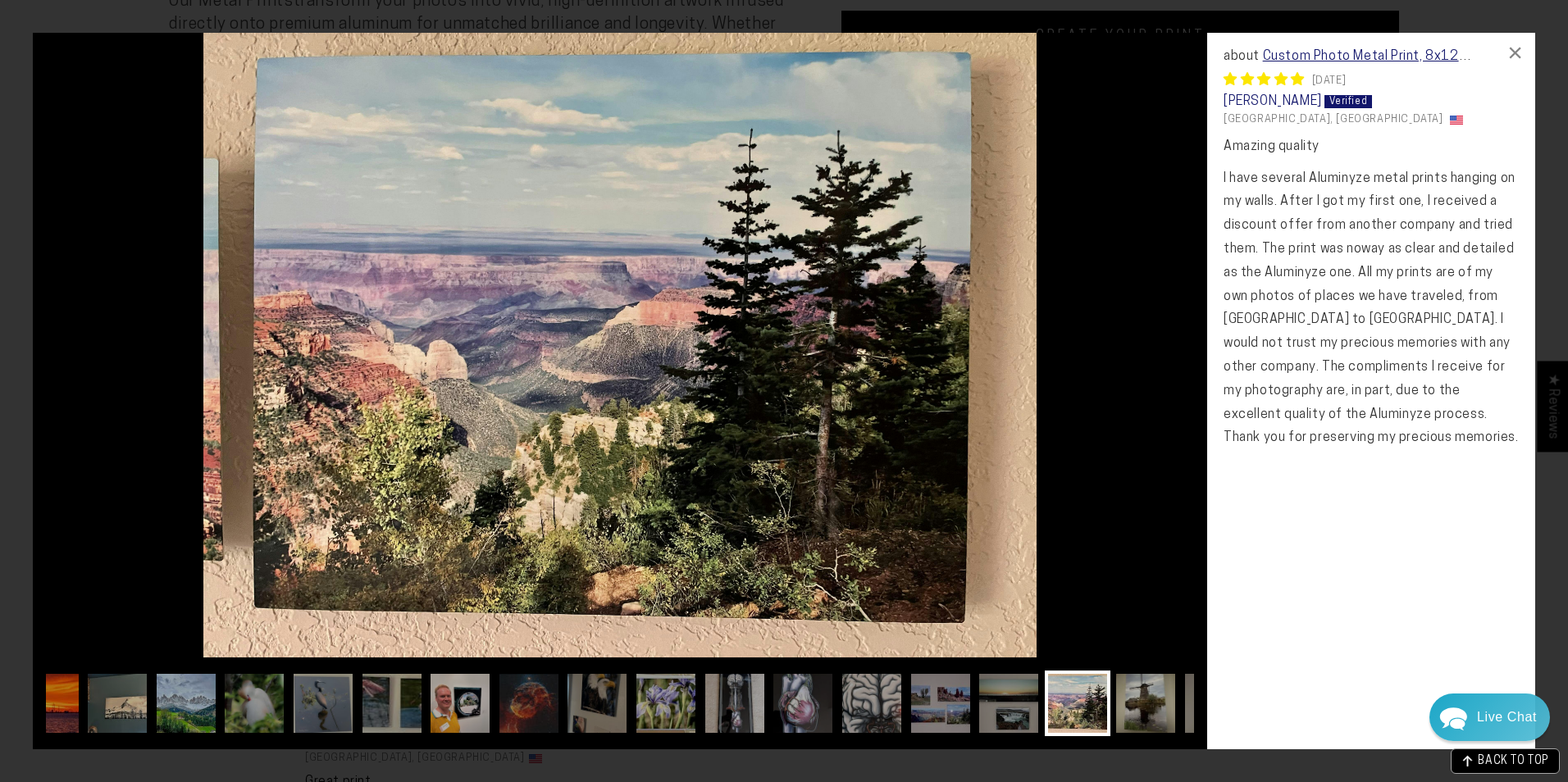
click at [1152, 701] on img at bounding box center [1146, 703] width 65 height 65
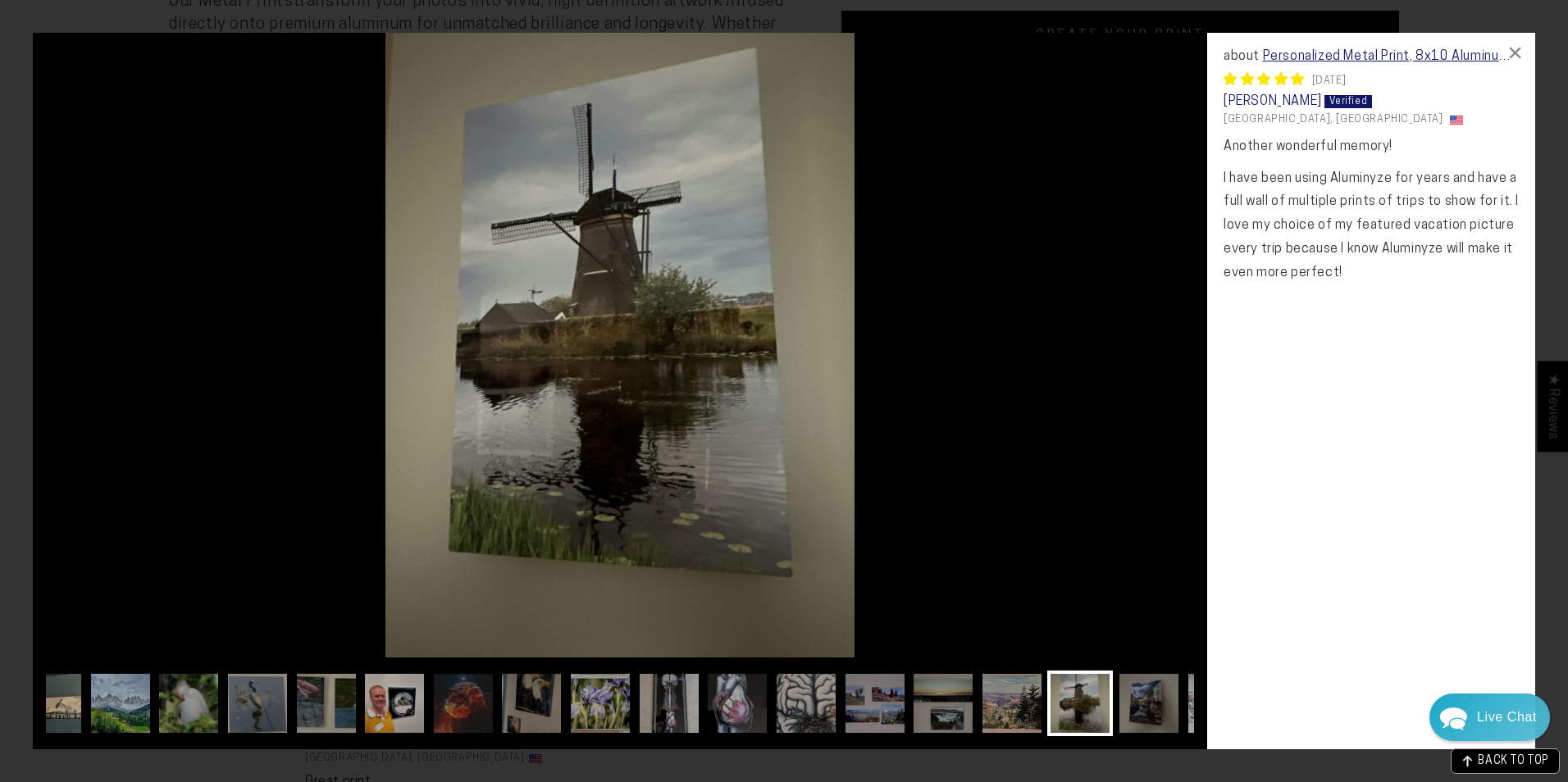
click at [1152, 701] on img at bounding box center [1149, 703] width 65 height 65
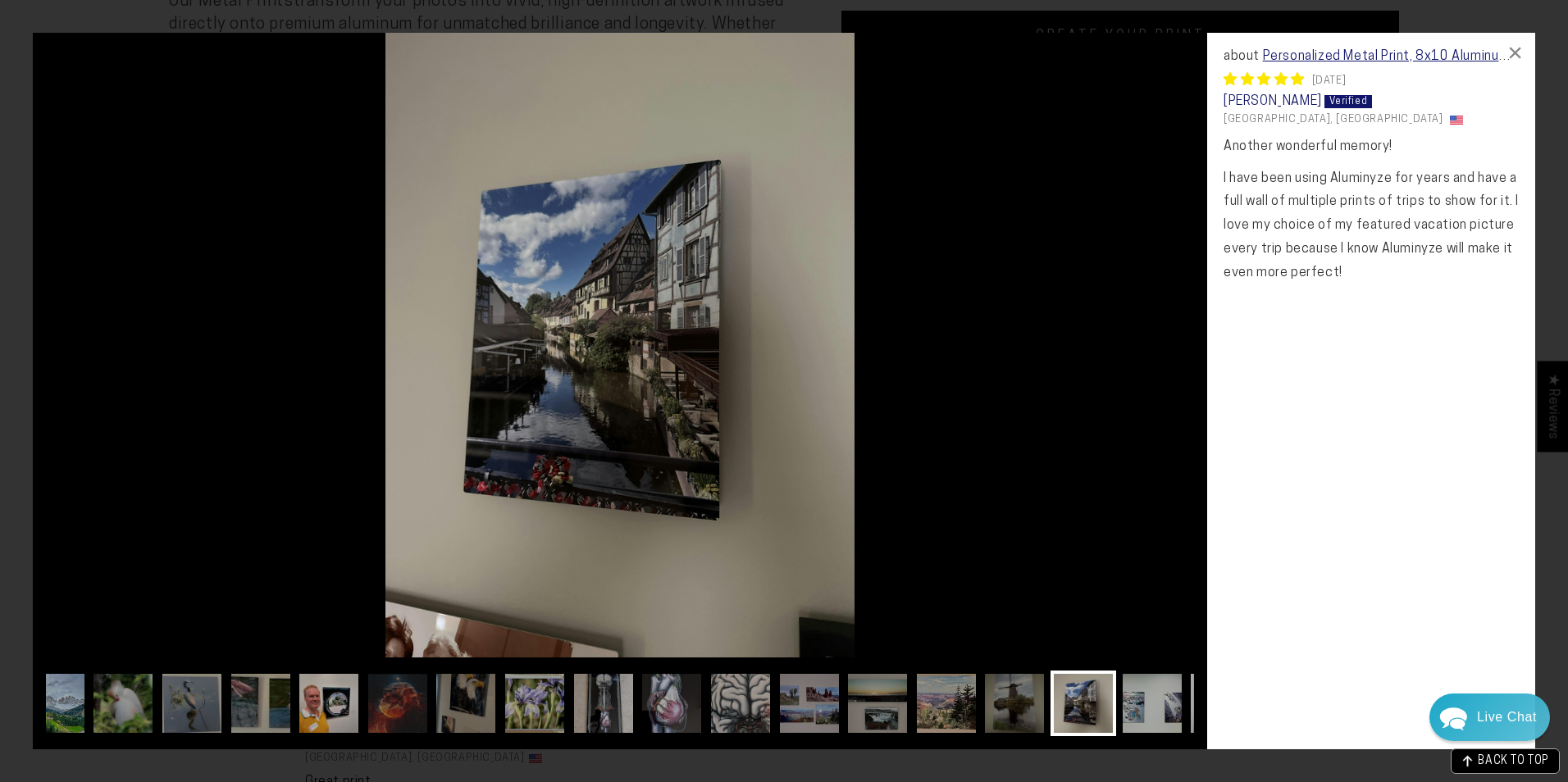
click at [1152, 701] on img at bounding box center [1152, 703] width 65 height 65
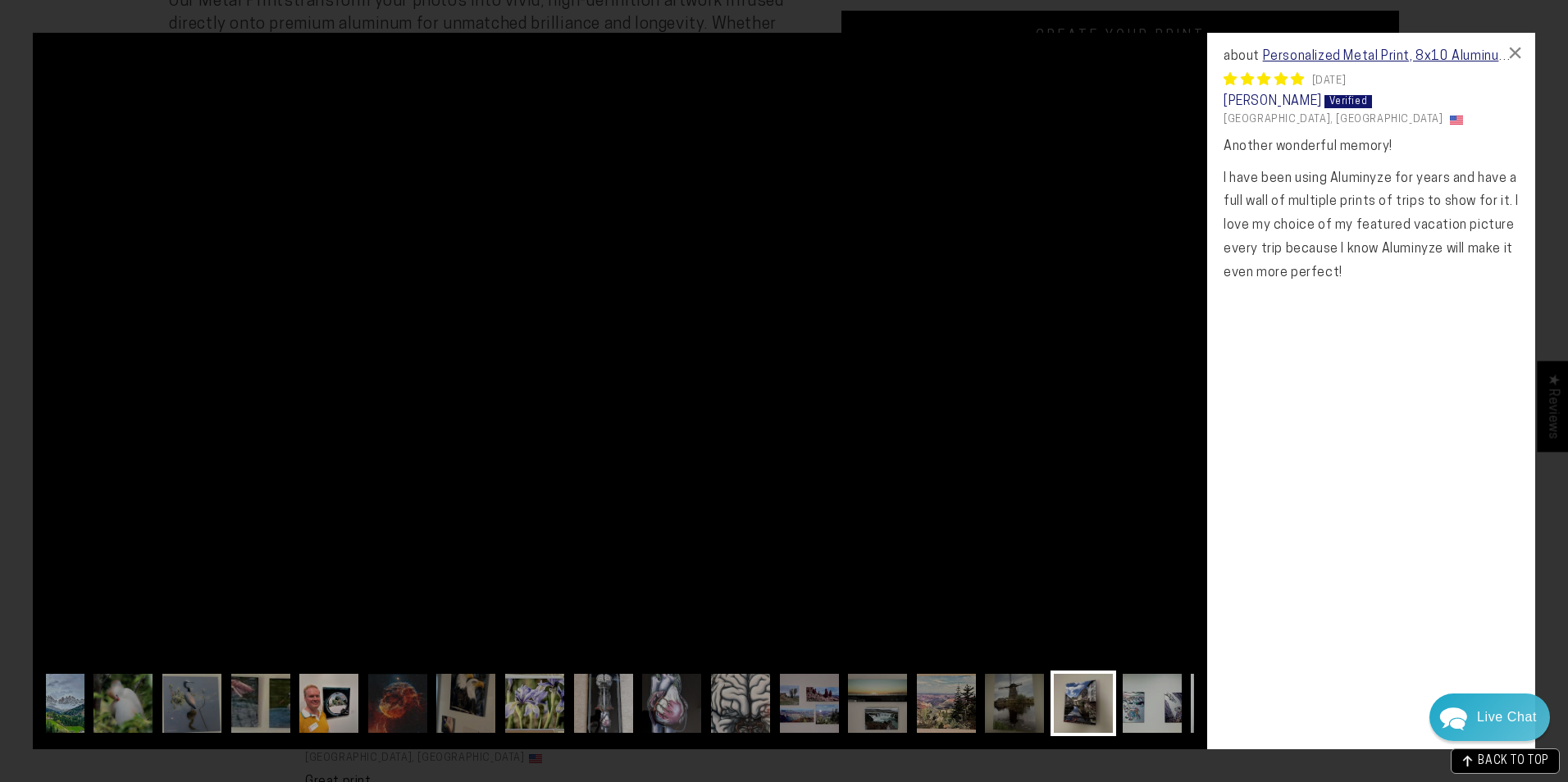
scroll to position [0, 295]
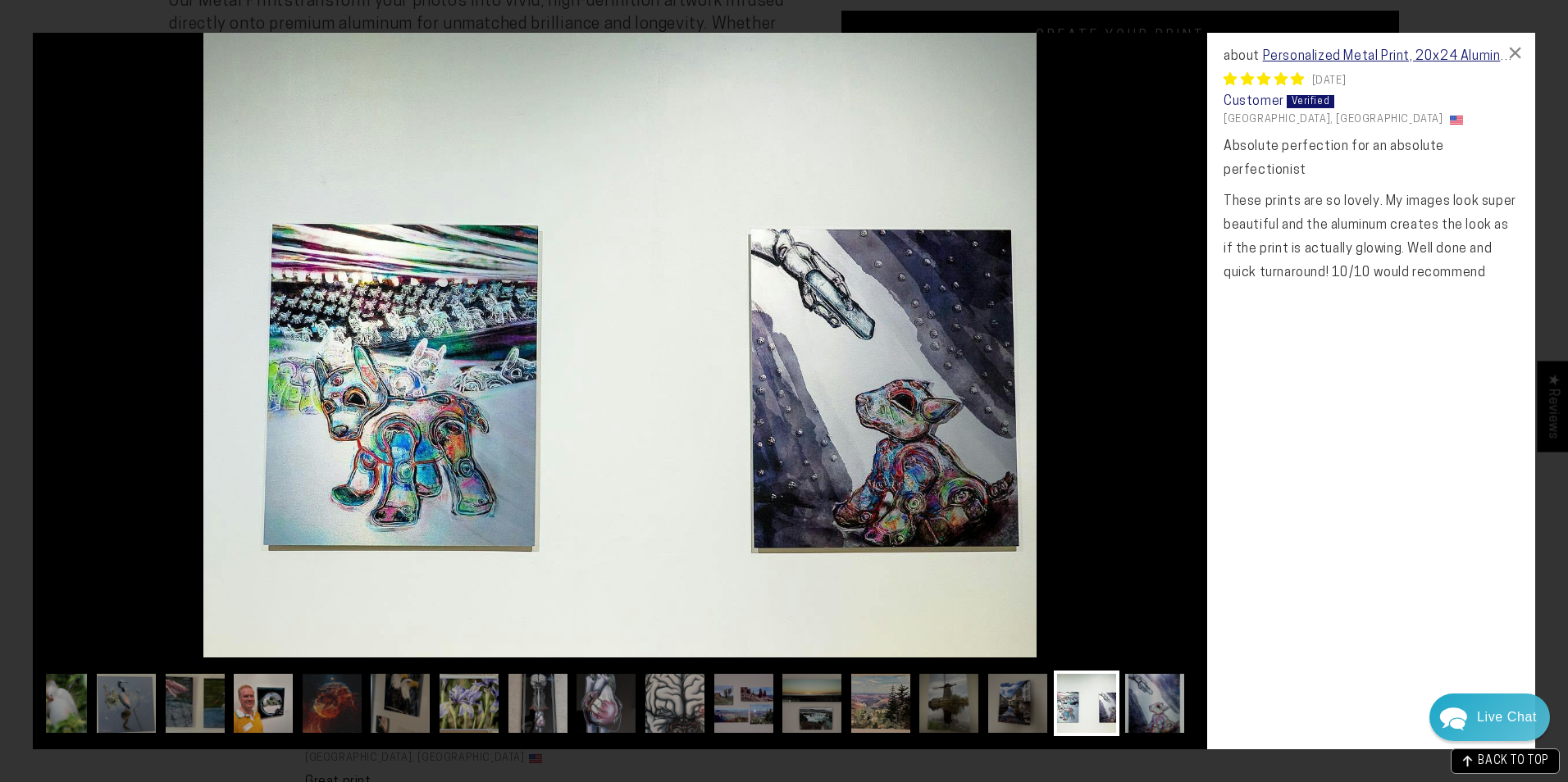
click at [1152, 701] on img at bounding box center [1154, 703] width 65 height 65
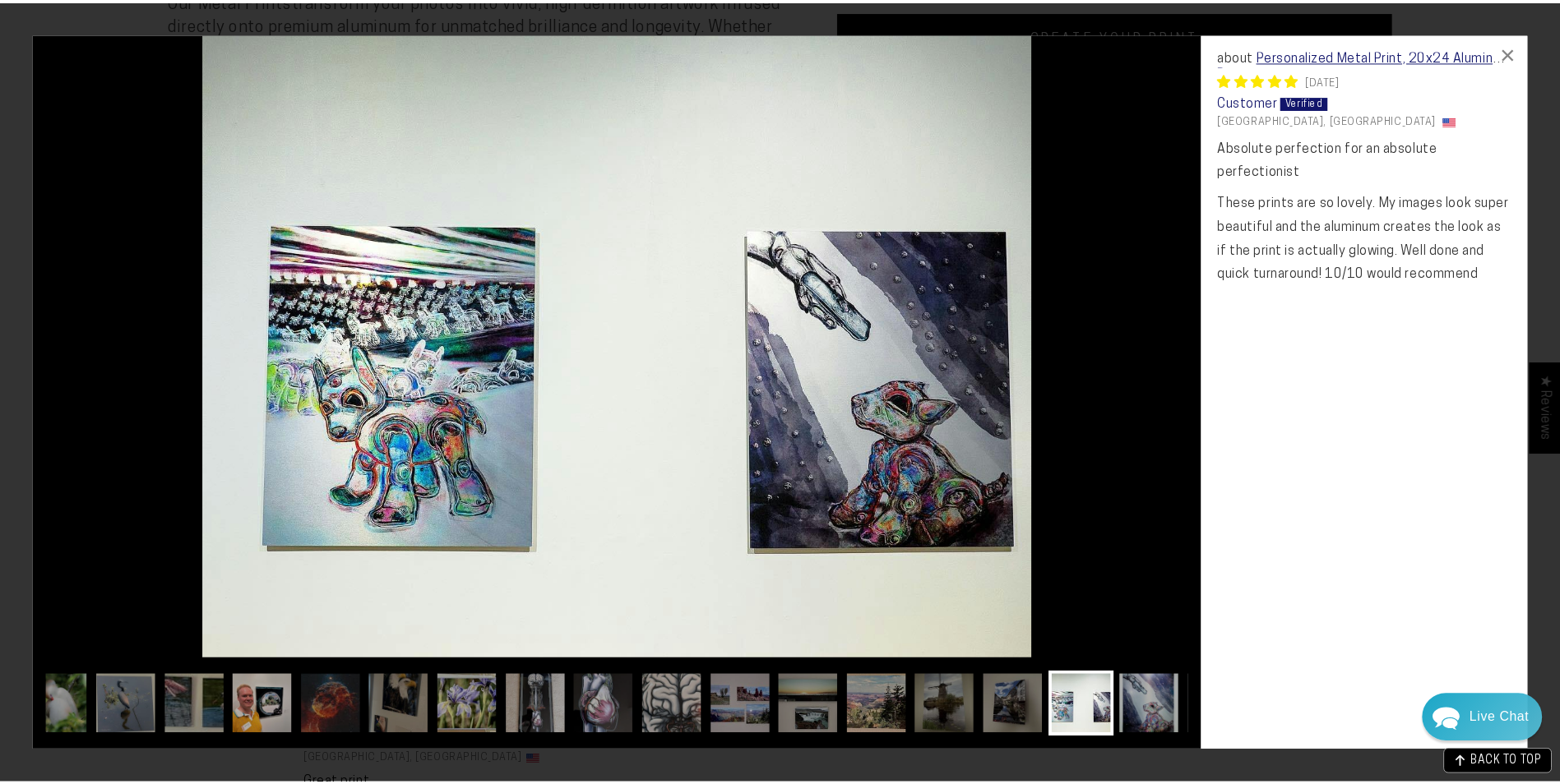
scroll to position [0, 362]
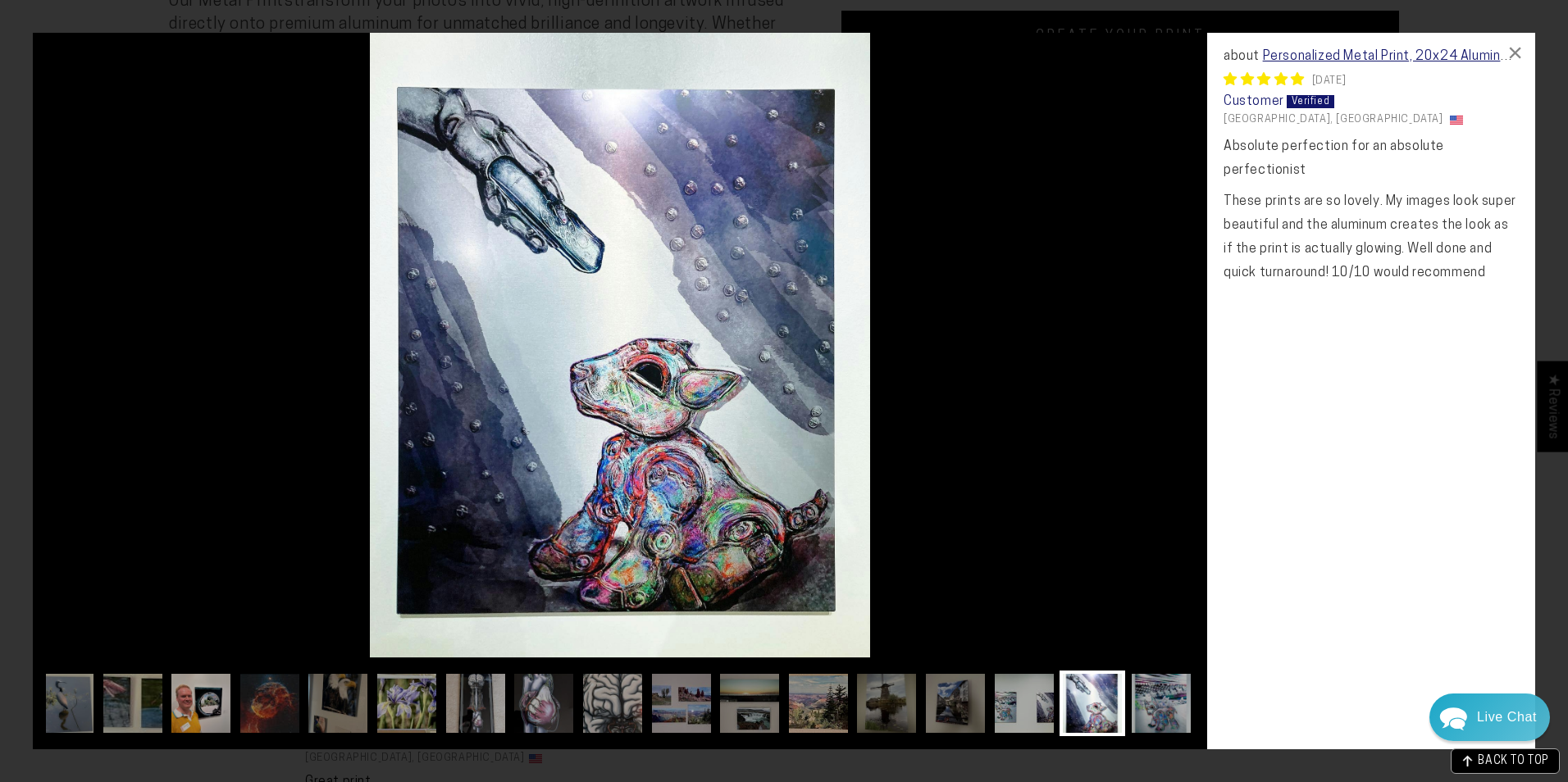
click at [1152, 701] on img at bounding box center [1161, 703] width 65 height 65
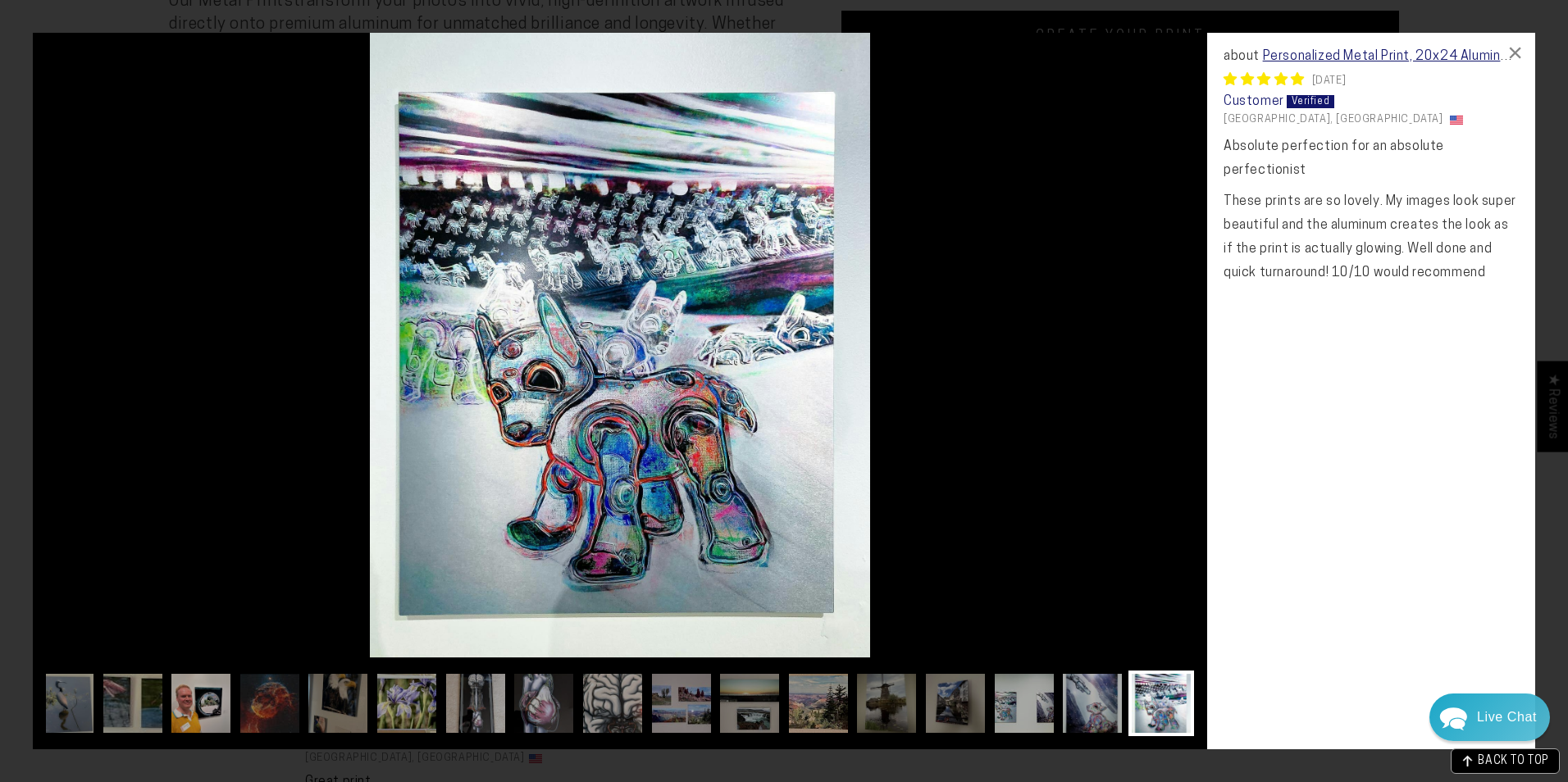
click at [1152, 701] on img at bounding box center [1161, 703] width 65 height 65
click at [1513, 53] on div "×" at bounding box center [1515, 52] width 39 height 39
